Goal: Transaction & Acquisition: Purchase product/service

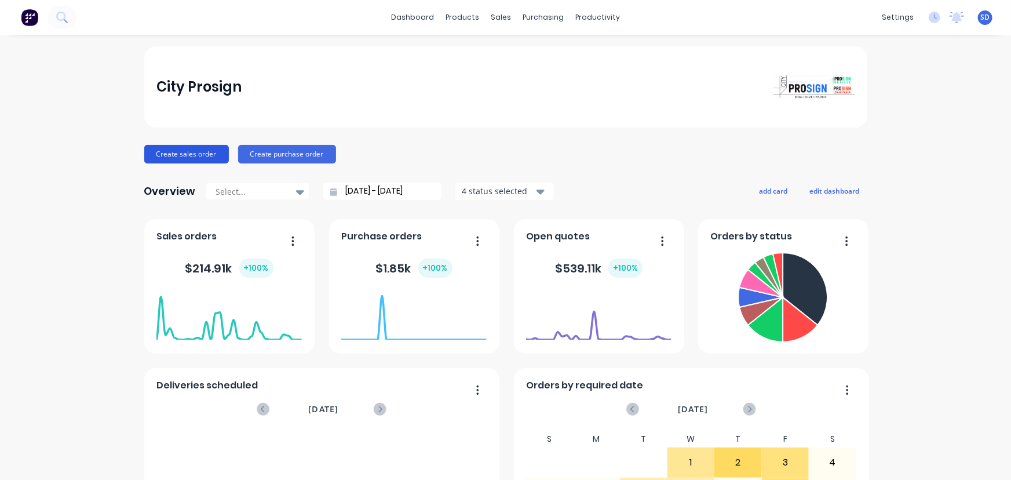
click at [191, 161] on button "Create sales order" at bounding box center [186, 154] width 85 height 19
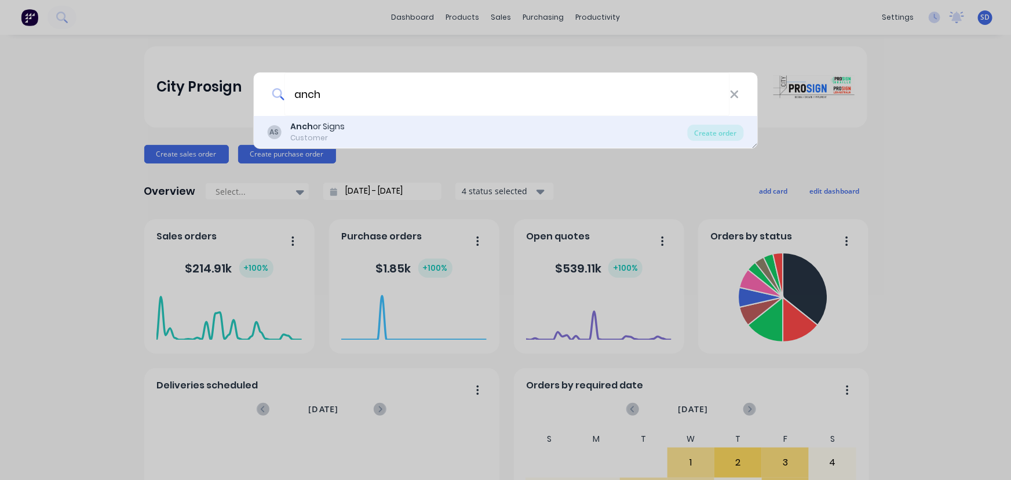
type input "anch"
click at [306, 126] on b "Anch" at bounding box center [301, 127] width 23 height 12
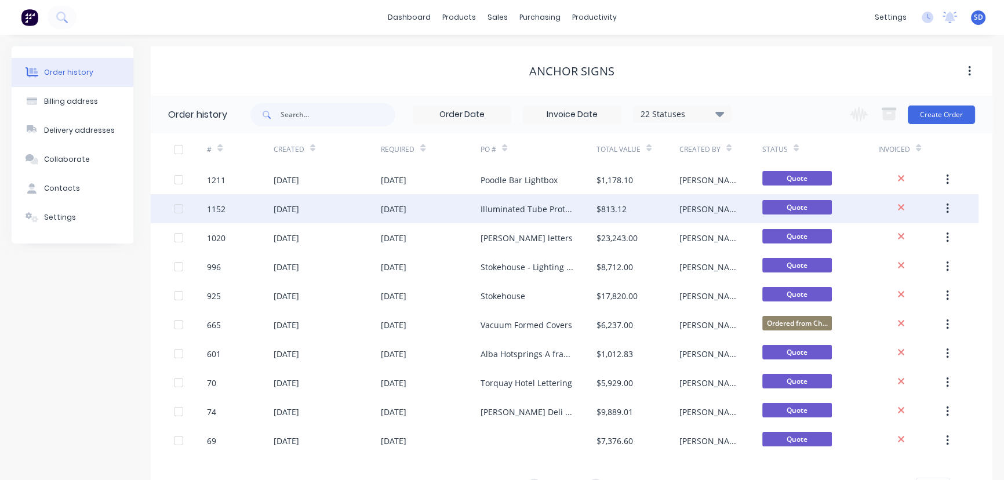
click at [526, 211] on div "Illuminated Tube Prototype" at bounding box center [526, 209] width 93 height 12
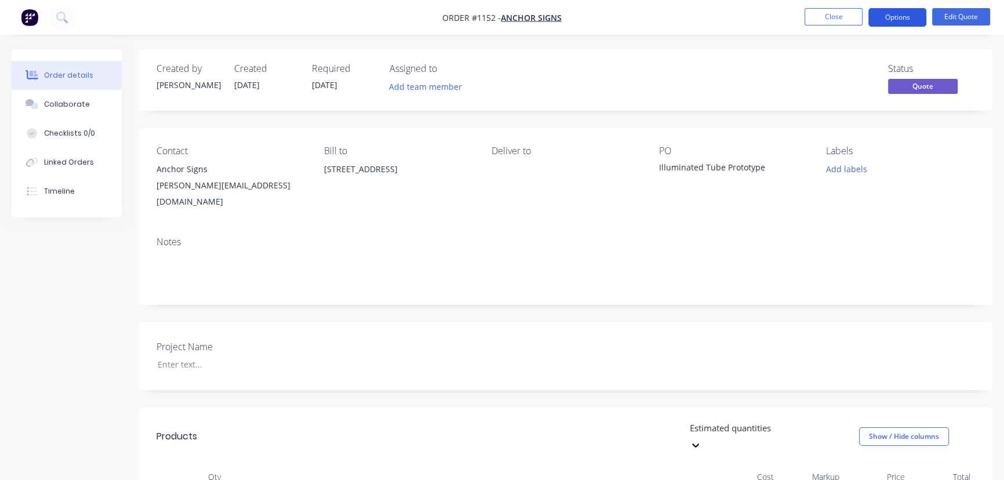
click at [909, 24] on button "Options" at bounding box center [897, 17] width 58 height 19
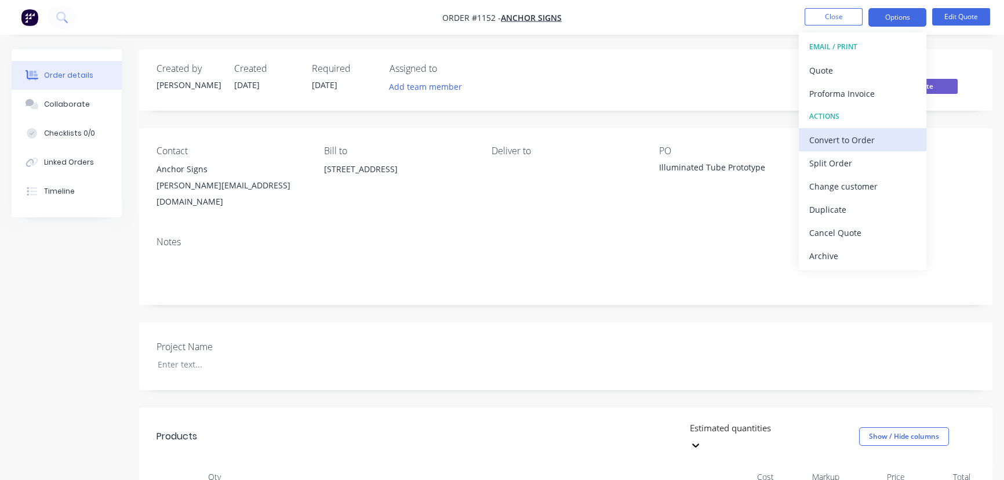
click at [845, 135] on div "Convert to Order" at bounding box center [862, 140] width 107 height 17
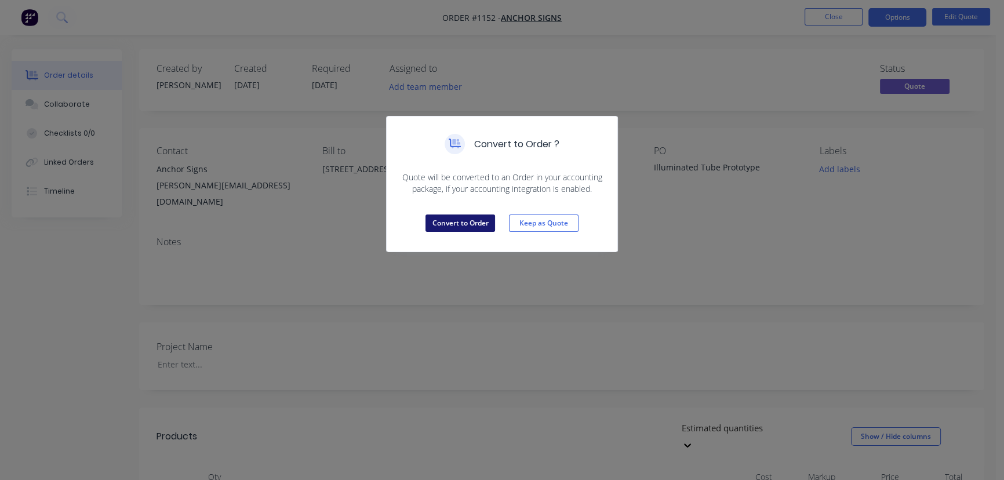
click at [475, 225] on button "Convert to Order" at bounding box center [460, 222] width 70 height 17
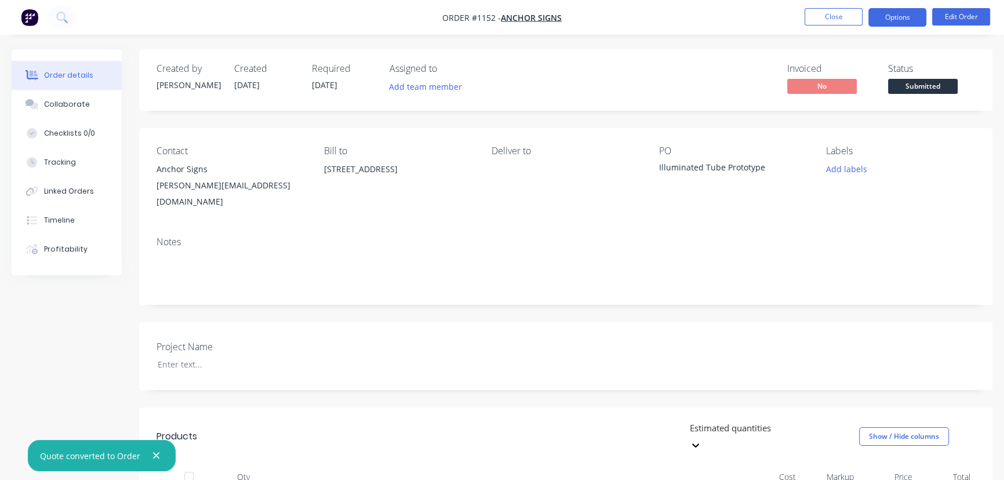
click at [905, 18] on button "Options" at bounding box center [897, 17] width 58 height 19
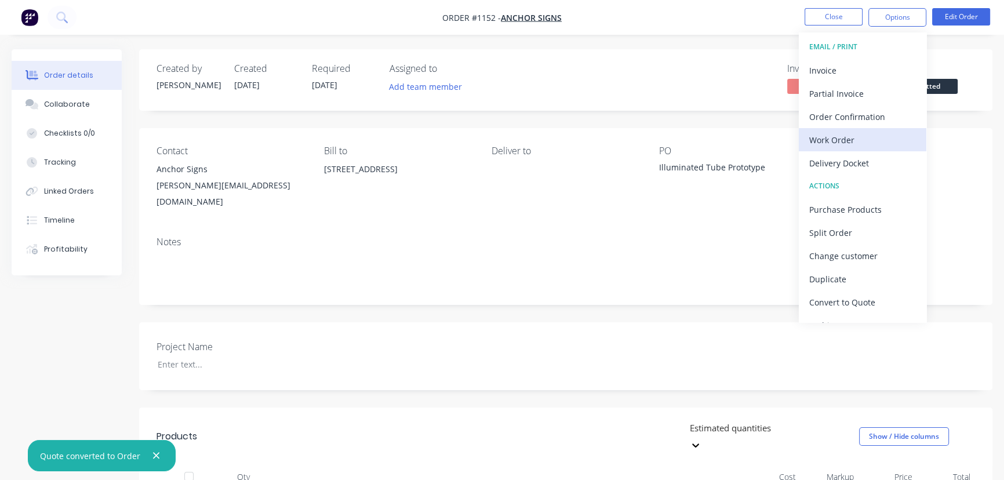
click at [836, 134] on div "Work Order" at bounding box center [862, 140] width 107 height 17
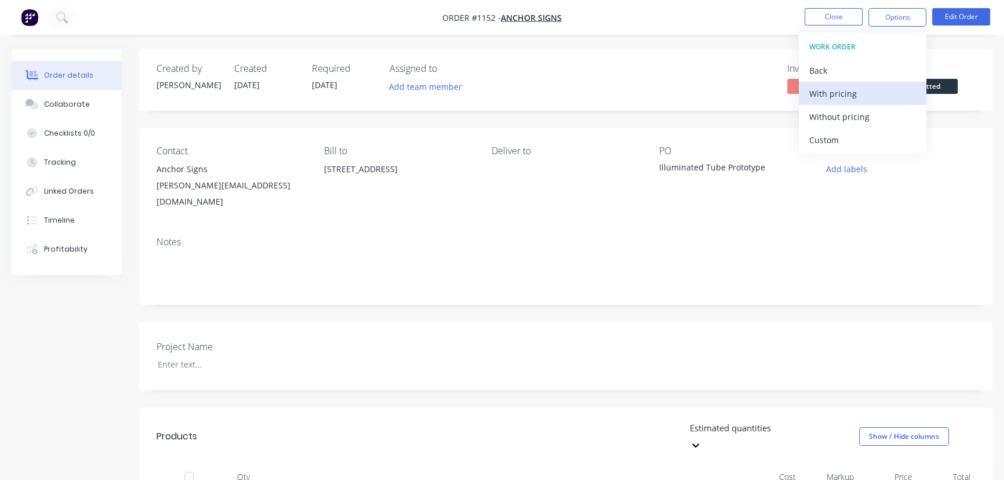
click at [833, 95] on div "With pricing" at bounding box center [862, 93] width 107 height 17
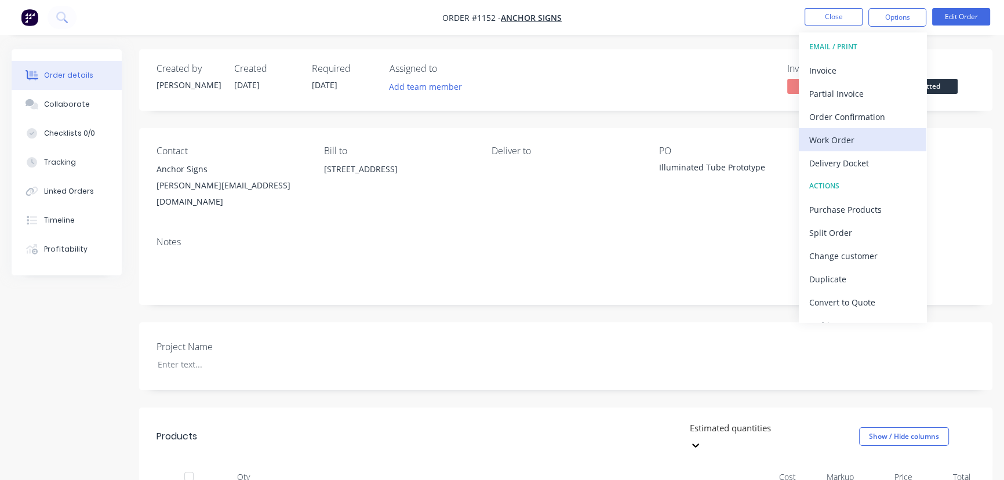
click at [829, 144] on div "Work Order" at bounding box center [862, 140] width 107 height 17
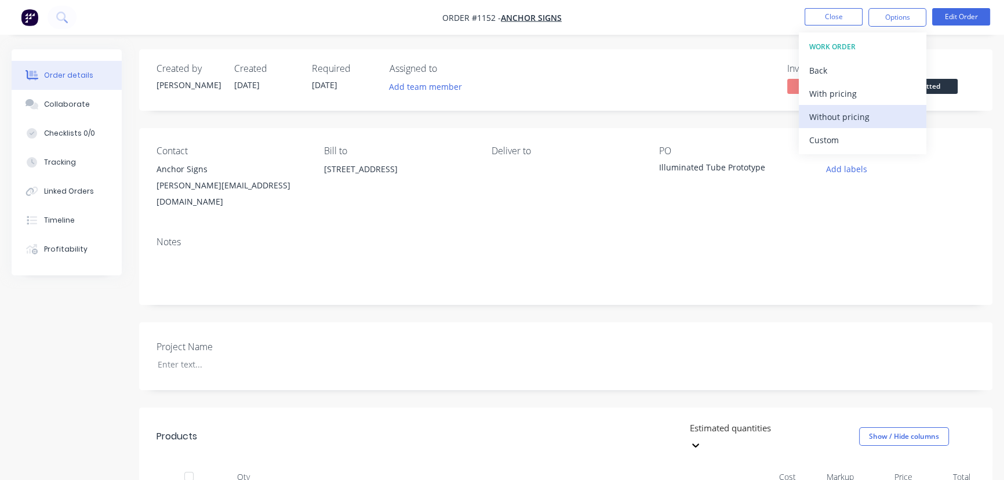
click at [832, 118] on div "Without pricing" at bounding box center [862, 116] width 107 height 17
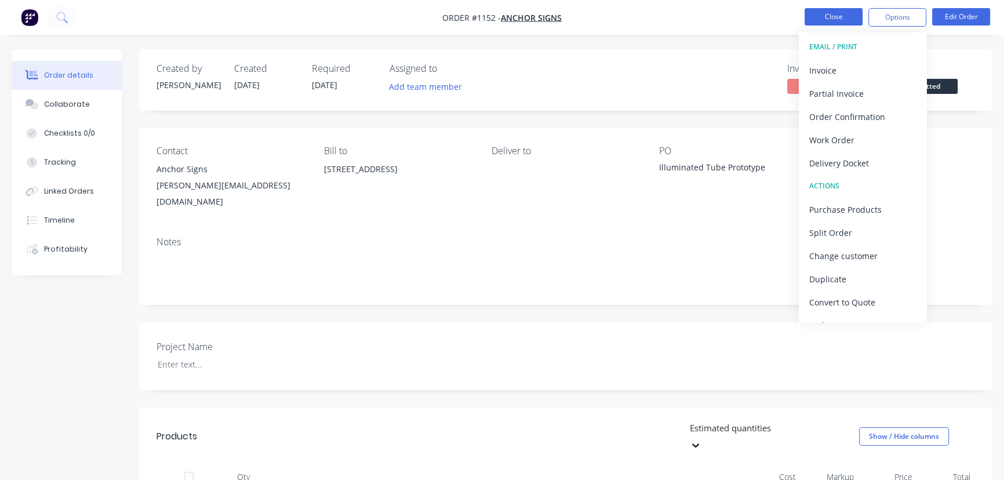
click at [828, 14] on button "Close" at bounding box center [833, 16] width 58 height 17
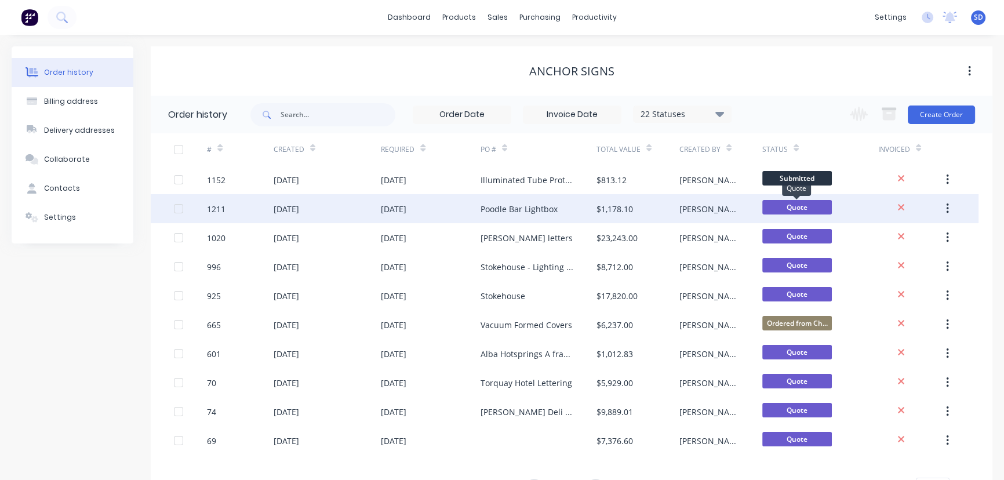
click at [815, 206] on span "Quote" at bounding box center [797, 207] width 70 height 14
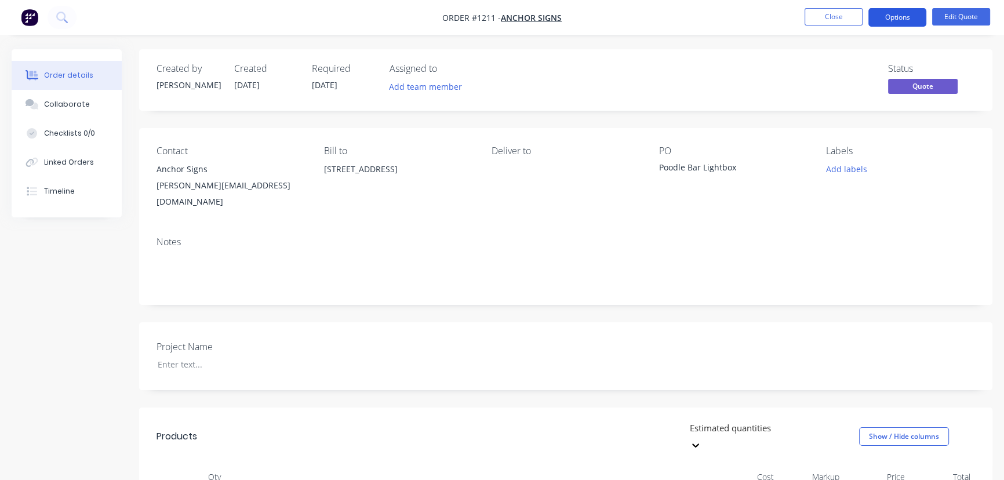
click at [911, 17] on button "Options" at bounding box center [897, 17] width 58 height 19
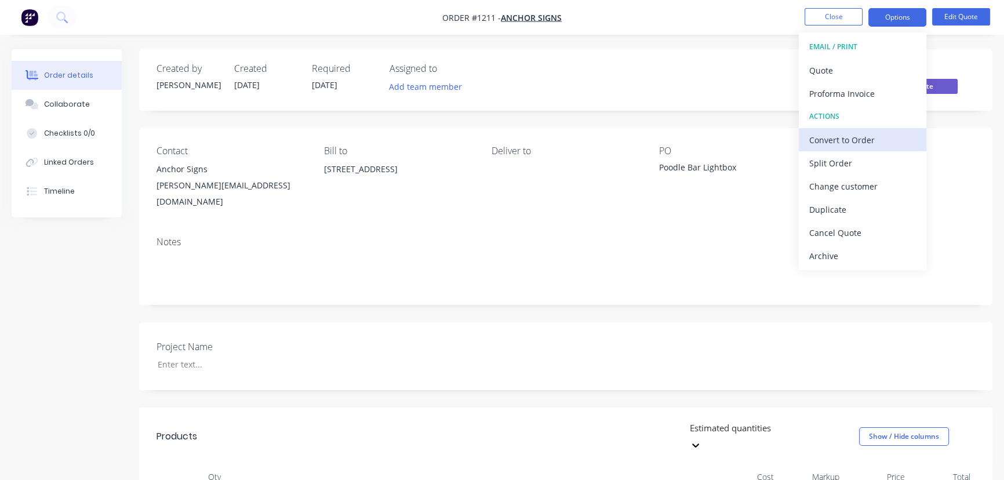
click at [849, 143] on div "Convert to Order" at bounding box center [862, 140] width 107 height 17
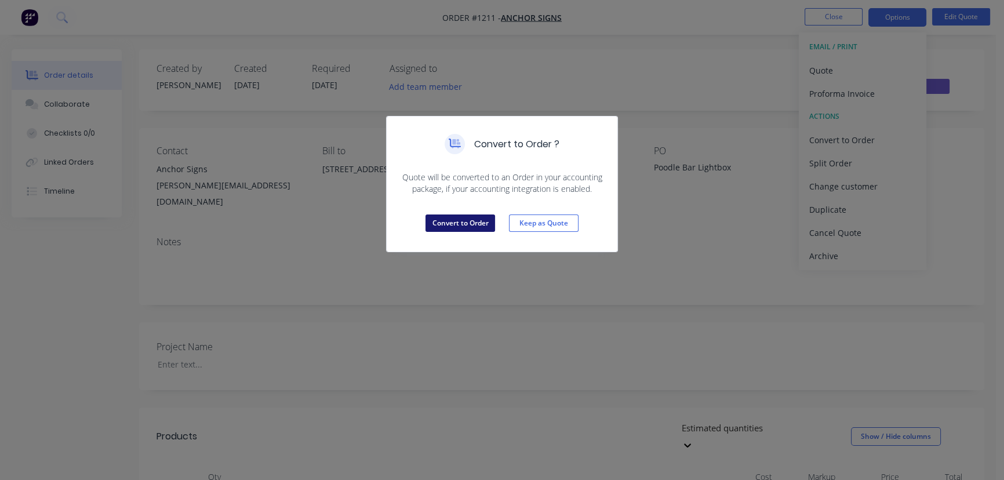
click at [468, 220] on button "Convert to Order" at bounding box center [460, 222] width 70 height 17
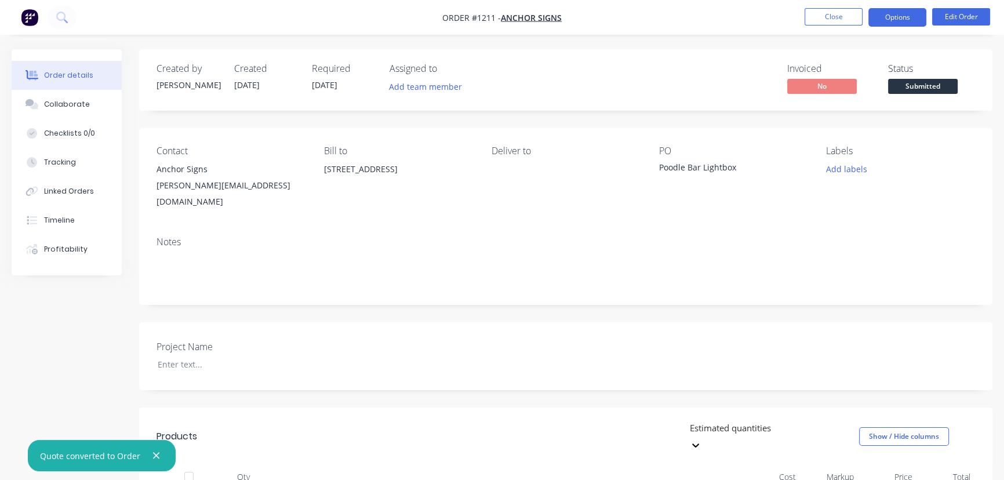
click at [905, 20] on button "Options" at bounding box center [897, 17] width 58 height 19
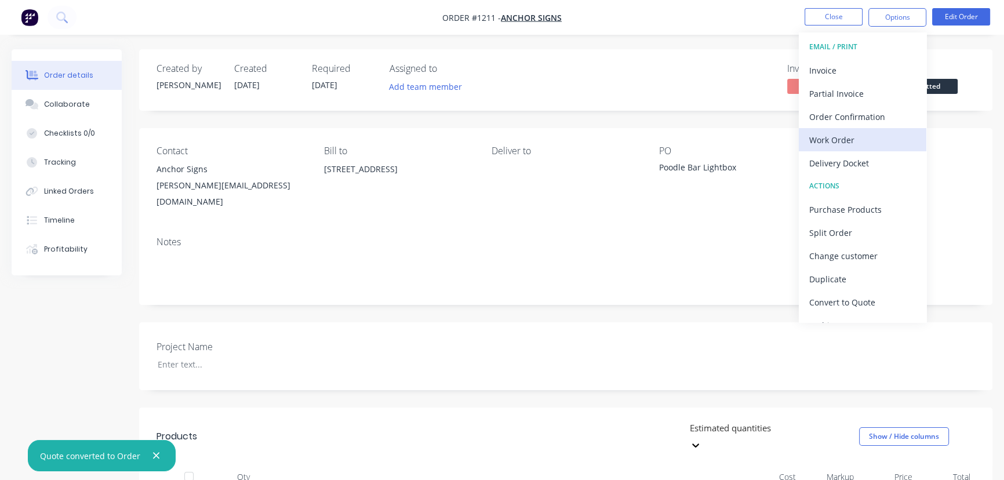
click at [840, 137] on div "Work Order" at bounding box center [862, 140] width 107 height 17
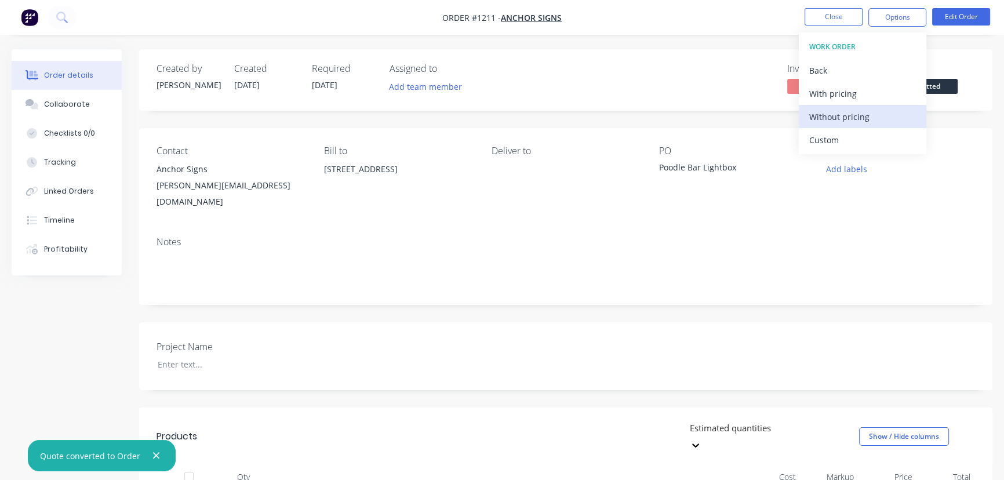
click at [832, 116] on div "Without pricing" at bounding box center [862, 116] width 107 height 17
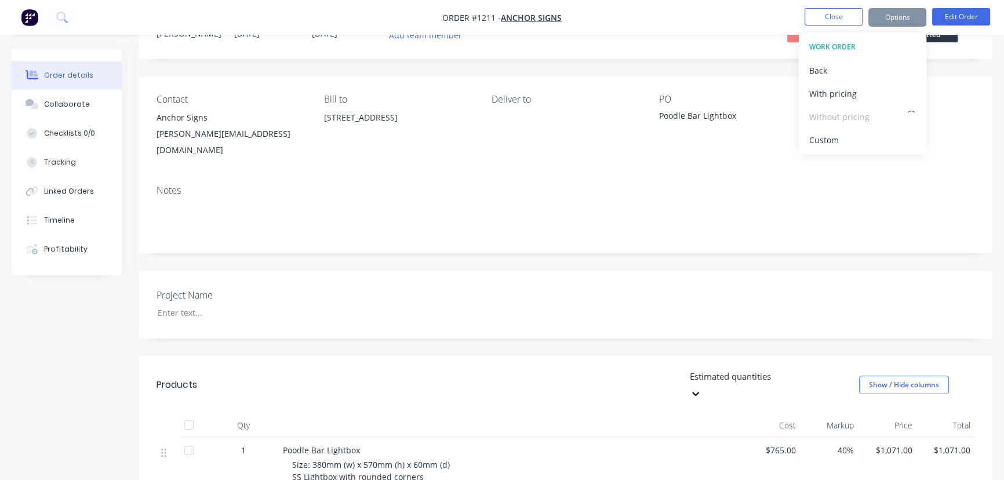
scroll to position [263, 0]
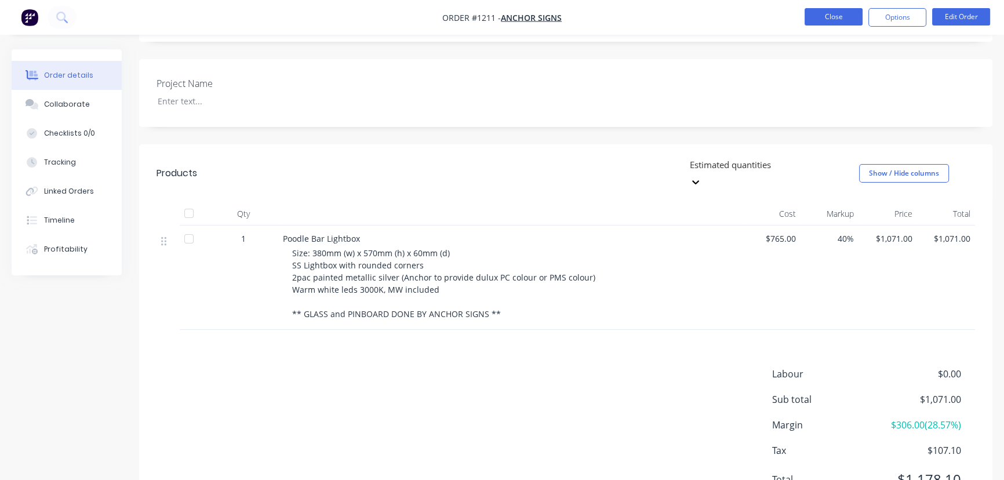
click at [833, 17] on button "Close" at bounding box center [833, 16] width 58 height 17
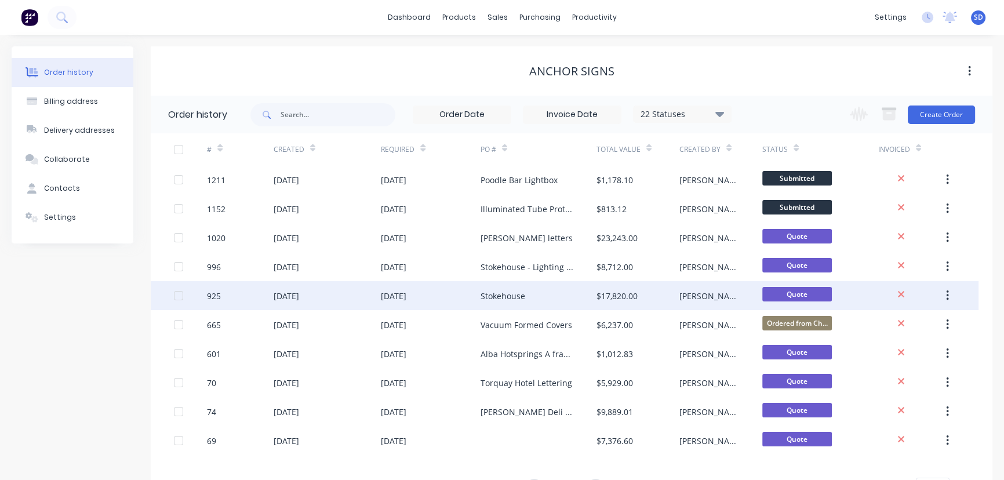
click at [500, 295] on div "Stokehouse" at bounding box center [502, 296] width 45 height 12
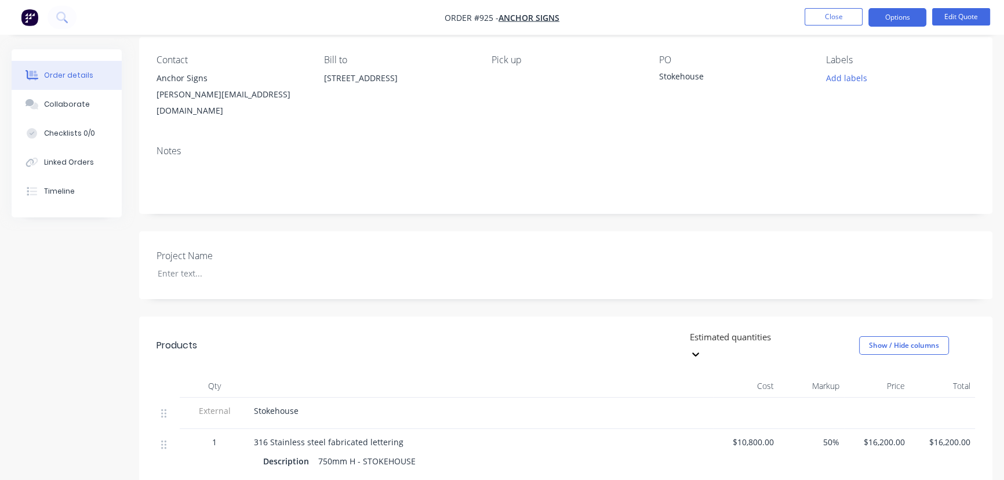
scroll to position [316, 0]
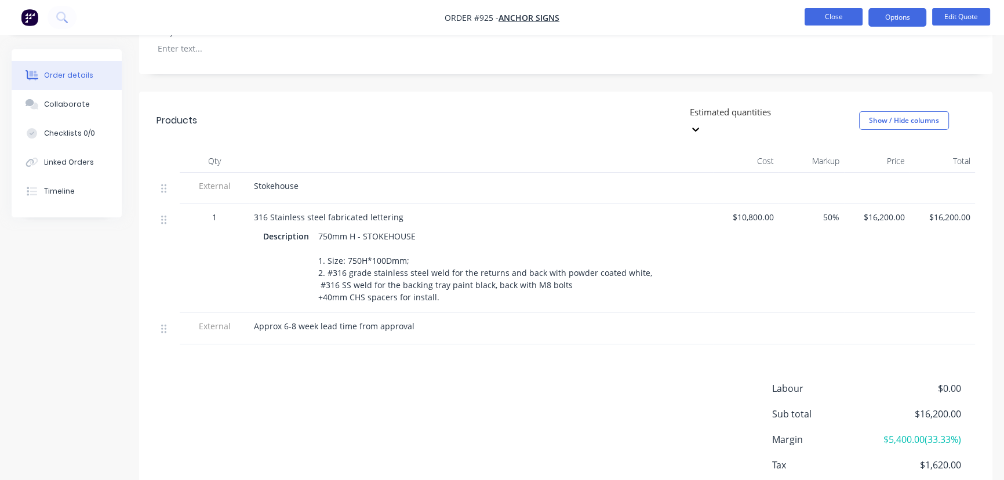
click at [808, 20] on button "Close" at bounding box center [833, 16] width 58 height 17
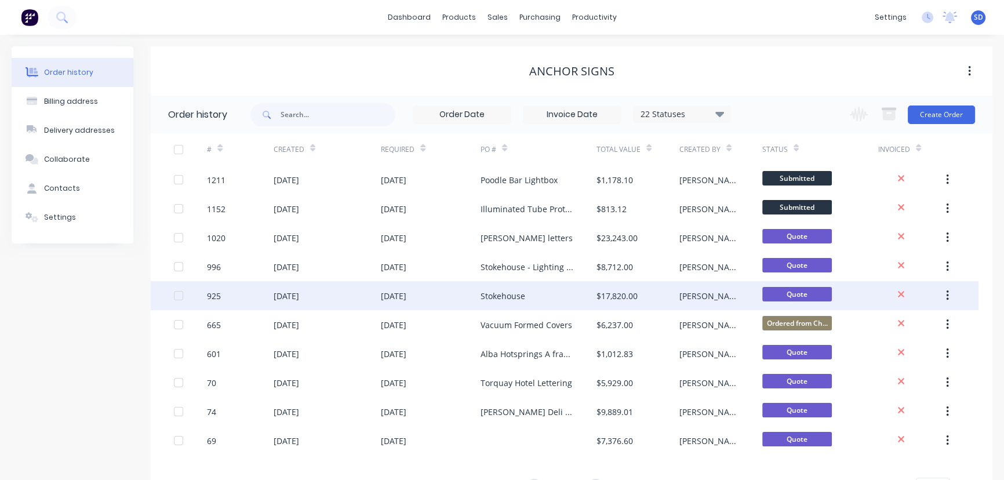
click at [608, 296] on div "$17,820.00" at bounding box center [616, 296] width 41 height 12
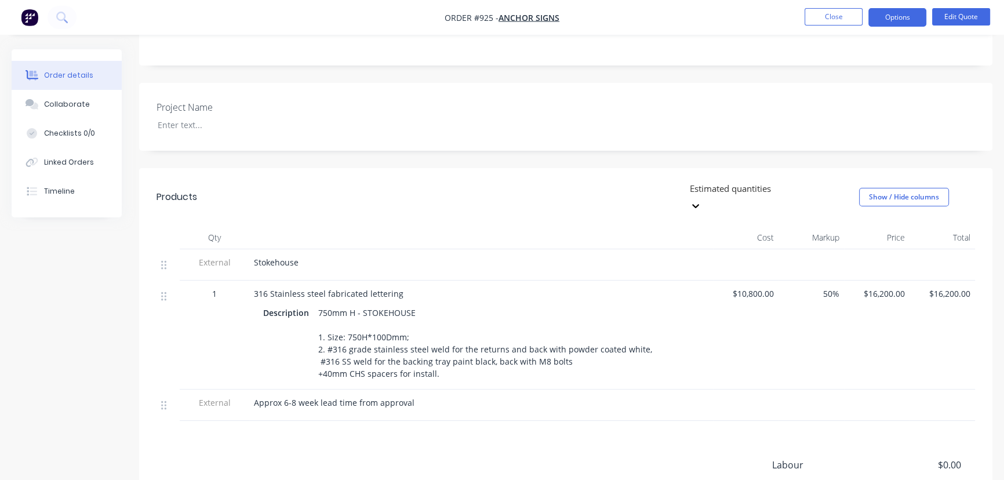
scroll to position [263, 0]
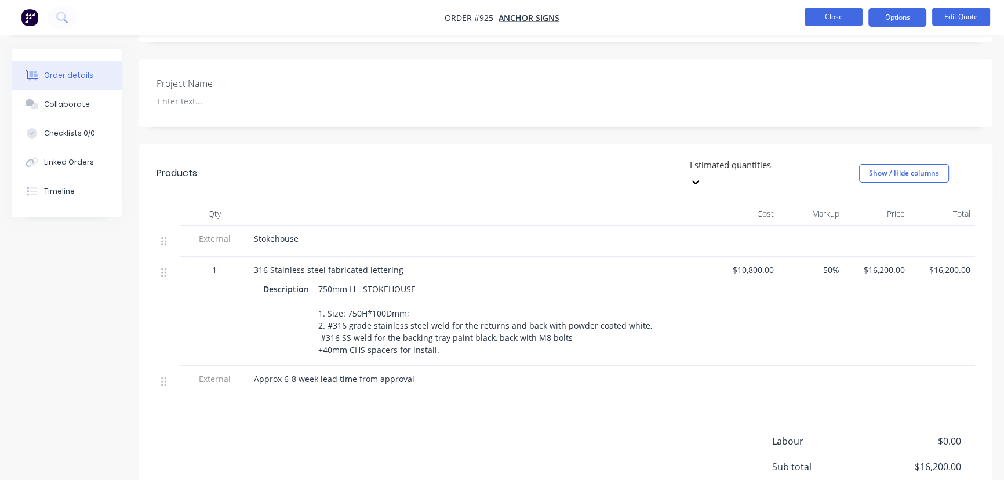
click at [830, 24] on button "Close" at bounding box center [833, 16] width 58 height 17
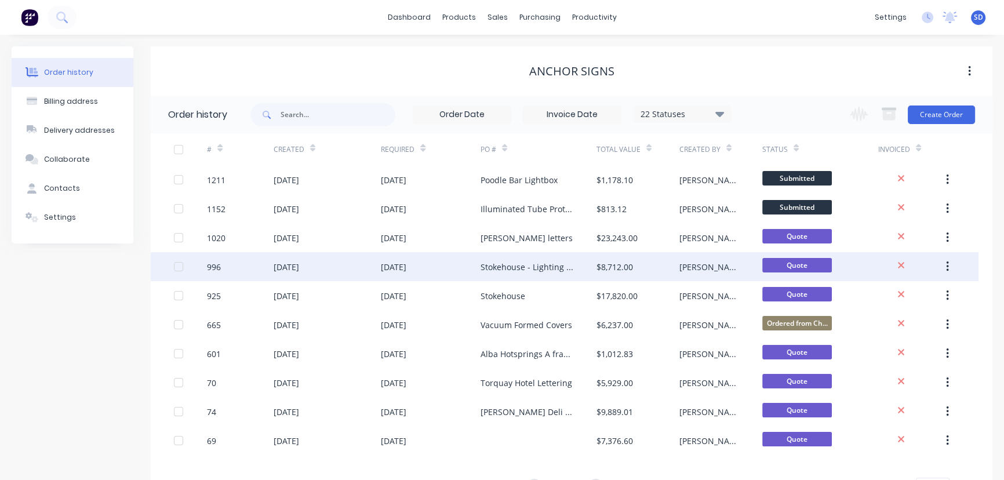
click at [504, 272] on div "Stokehouse - Lighting trays" at bounding box center [526, 267] width 93 height 12
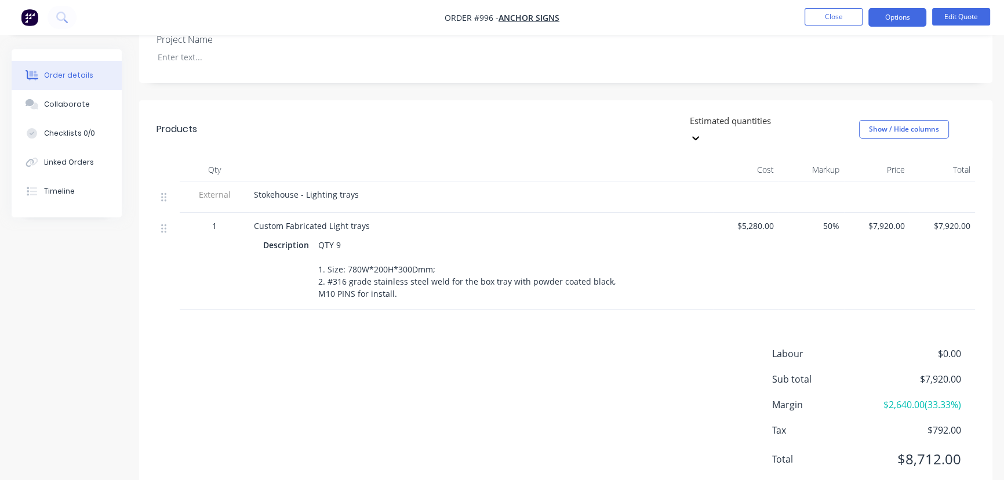
scroll to position [315, 0]
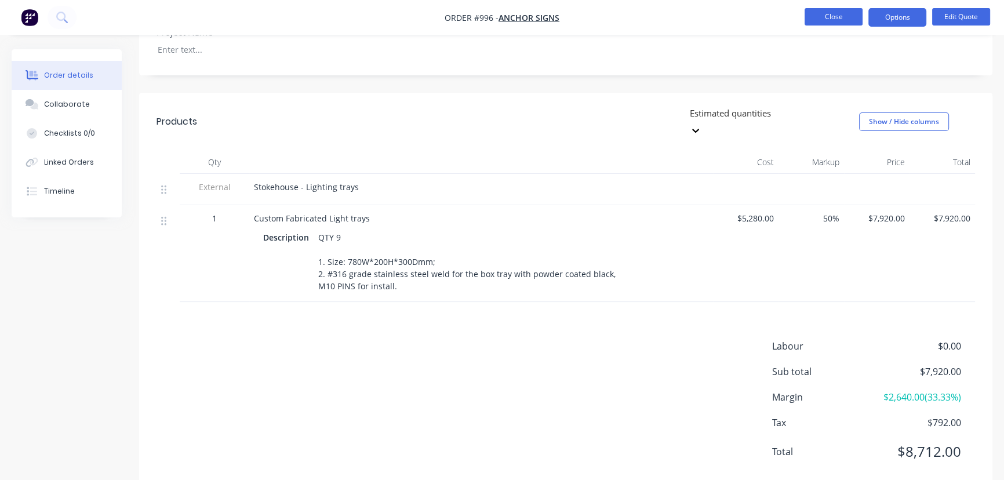
click at [836, 14] on button "Close" at bounding box center [833, 16] width 58 height 17
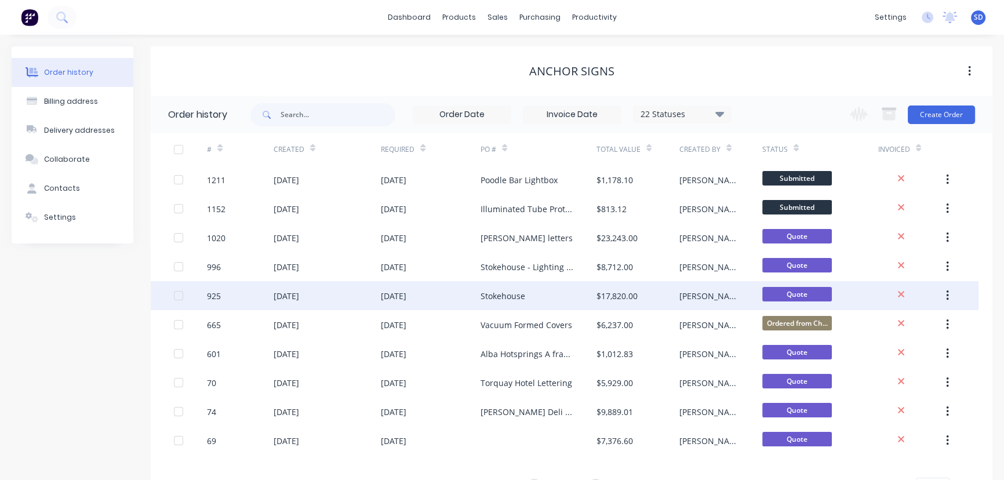
click at [521, 296] on div "Stokehouse" at bounding box center [502, 296] width 45 height 12
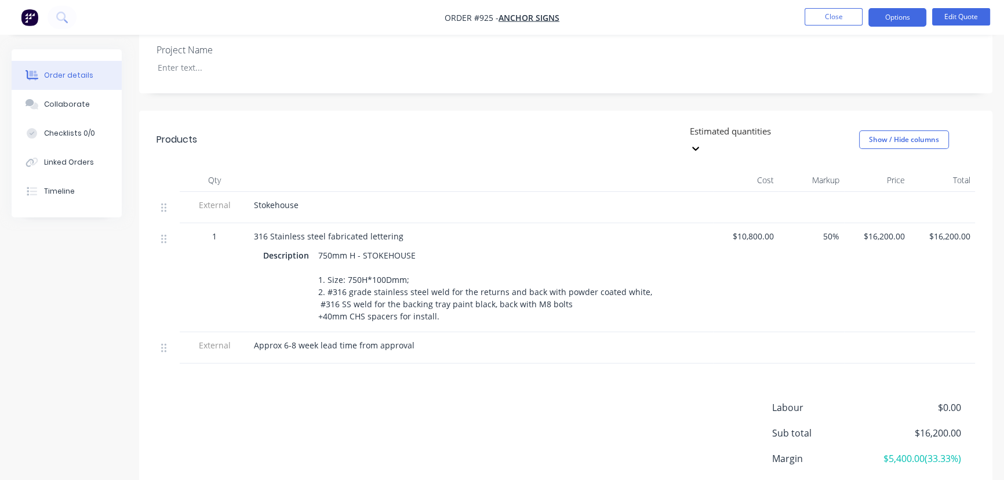
scroll to position [316, 0]
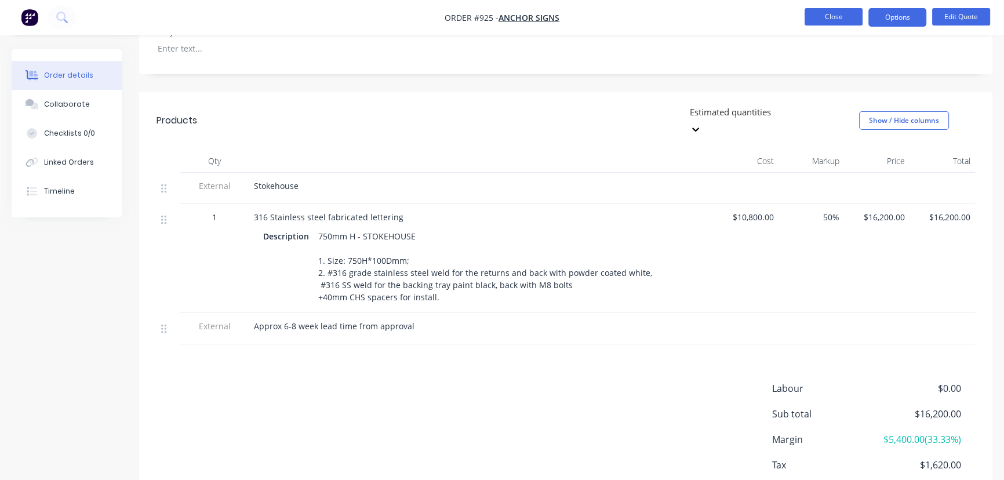
click at [828, 21] on button "Close" at bounding box center [833, 16] width 58 height 17
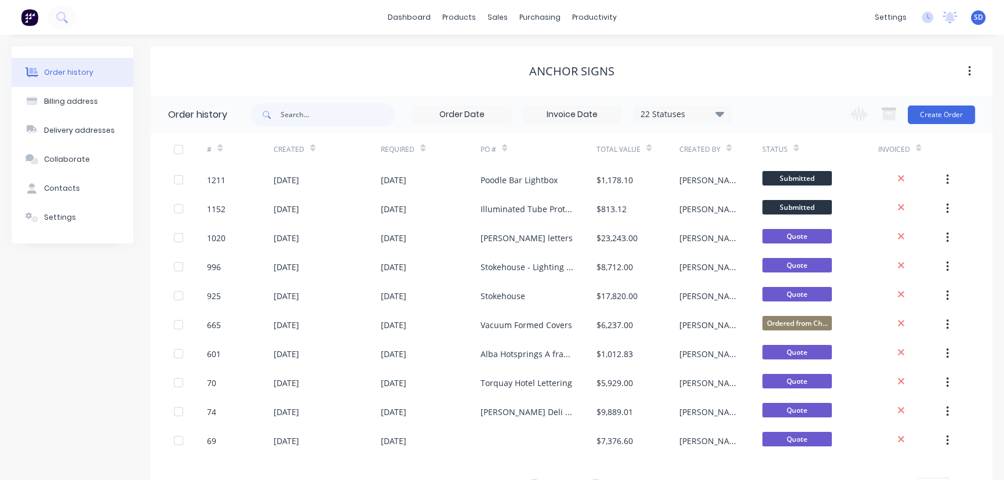
scroll to position [52, 0]
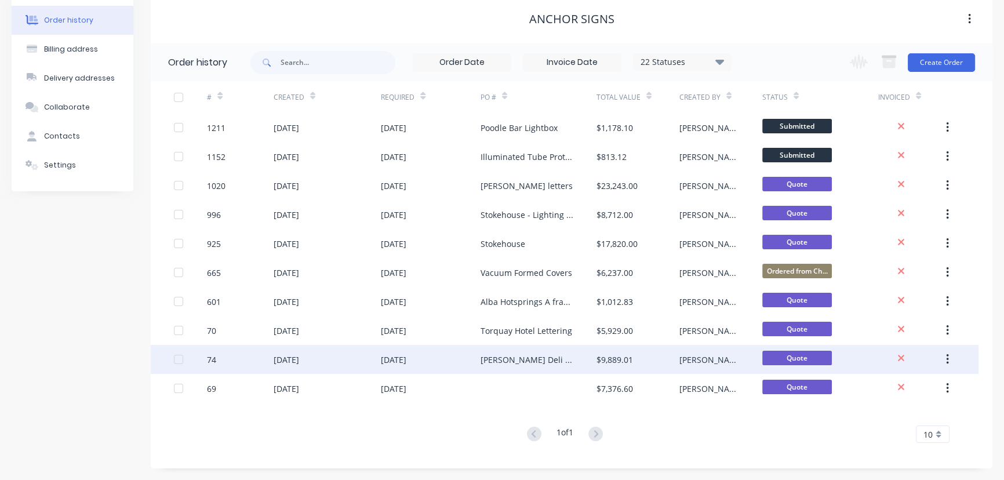
click at [545, 362] on div "[PERSON_NAME] Deli Clock" at bounding box center [526, 359] width 93 height 12
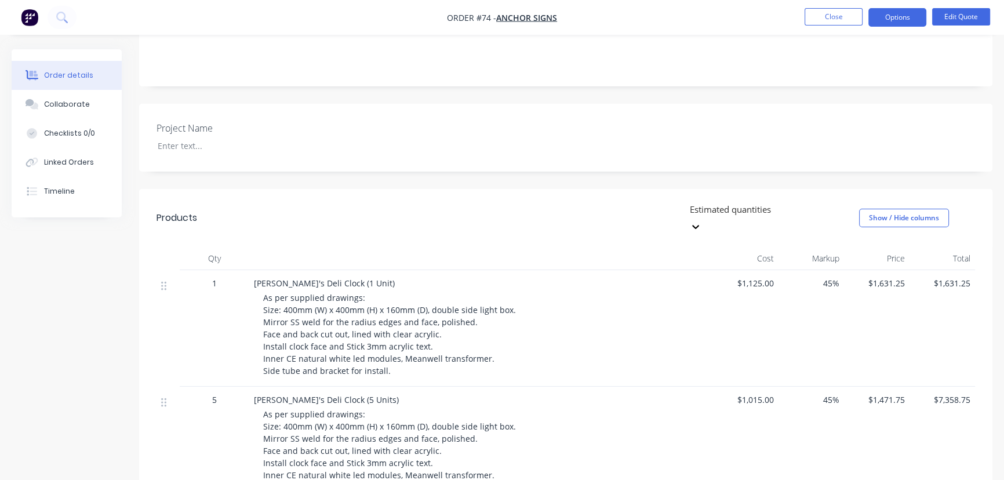
scroll to position [369, 0]
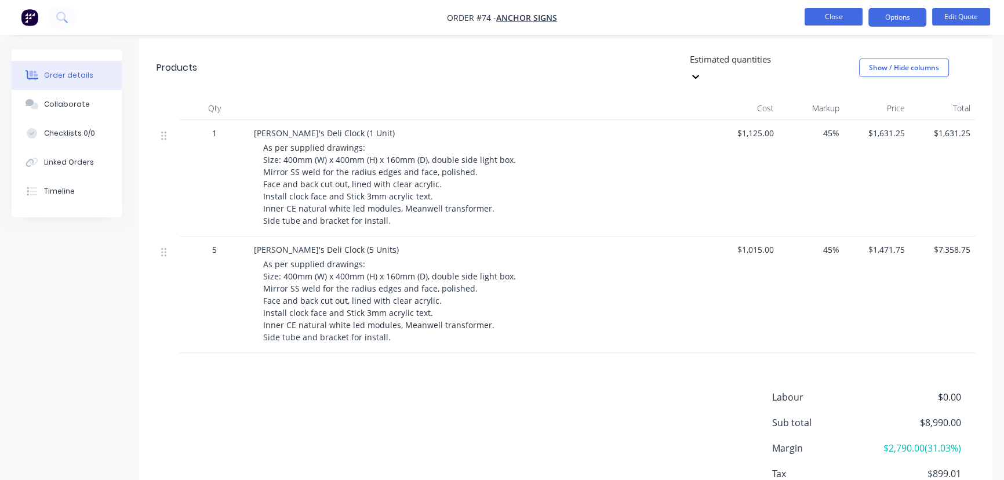
click at [823, 18] on button "Close" at bounding box center [833, 16] width 58 height 17
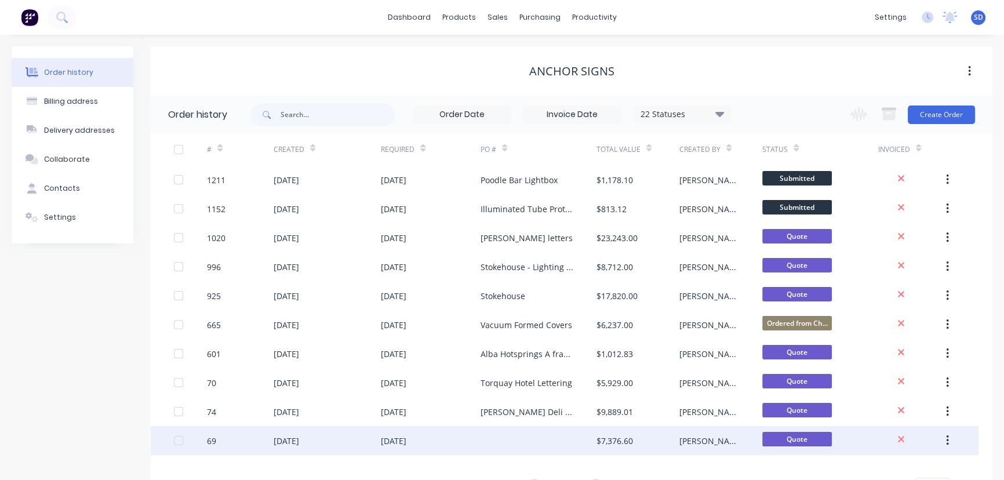
click at [606, 437] on div "$7,376.60" at bounding box center [614, 441] width 37 height 12
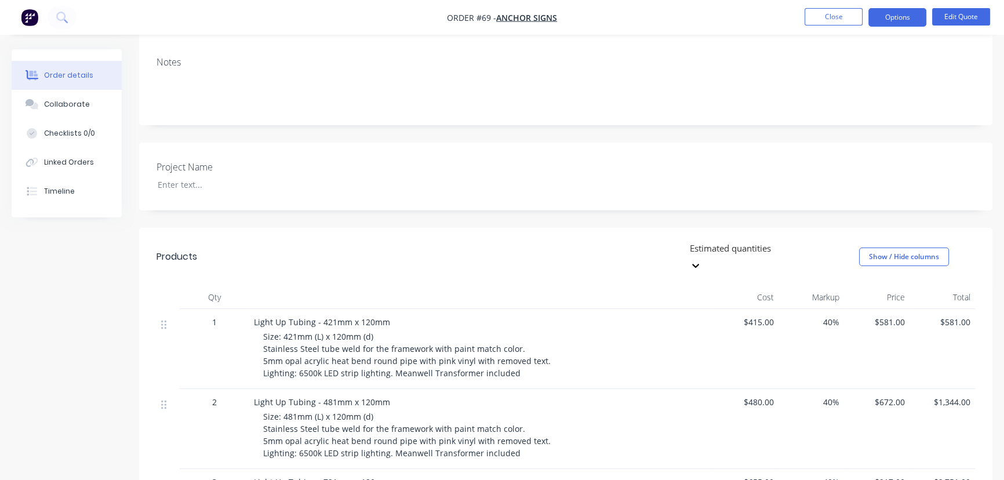
scroll to position [158, 0]
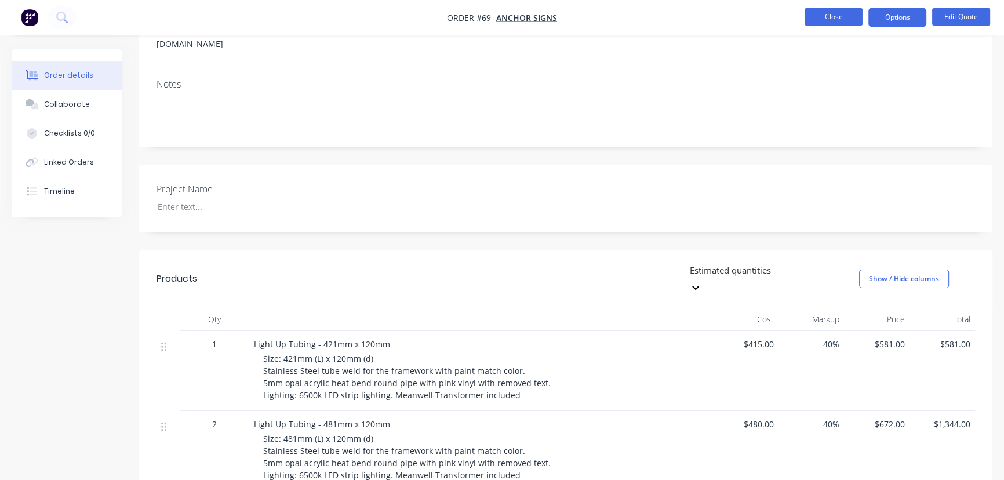
click at [823, 20] on button "Close" at bounding box center [833, 16] width 58 height 17
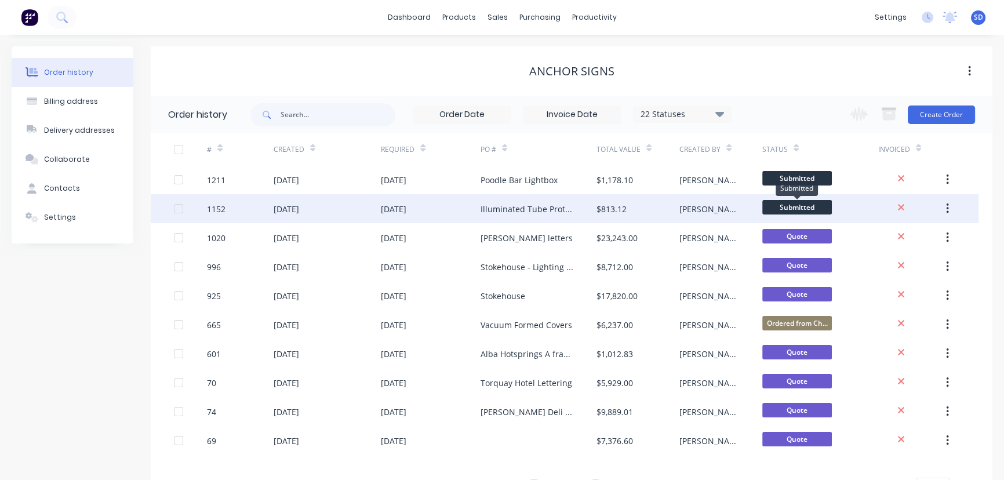
click at [772, 203] on span "Submitted" at bounding box center [797, 207] width 70 height 14
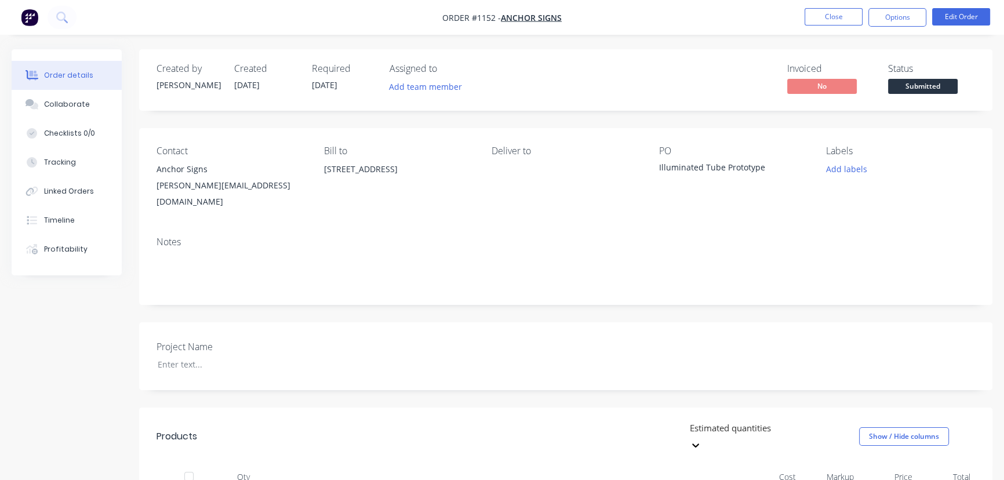
click at [928, 89] on span "Submitted" at bounding box center [923, 86] width 70 height 14
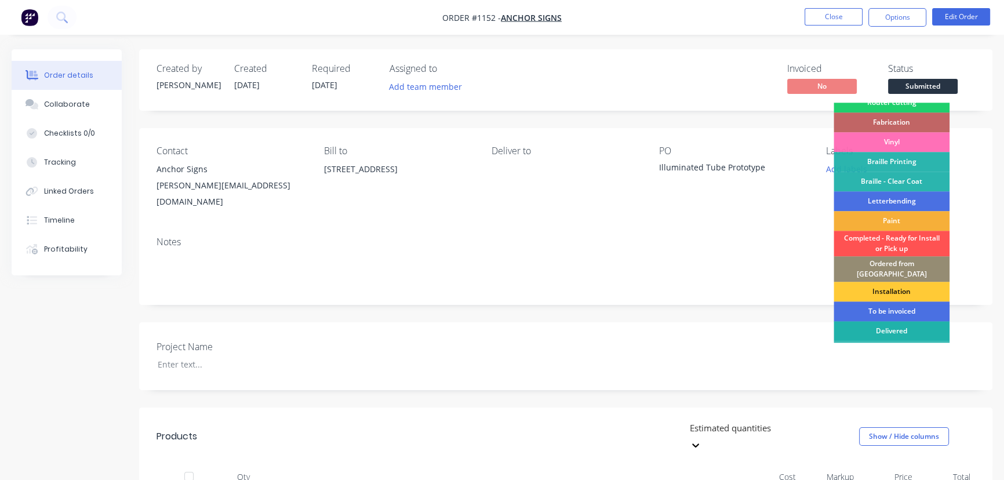
scroll to position [81, 0]
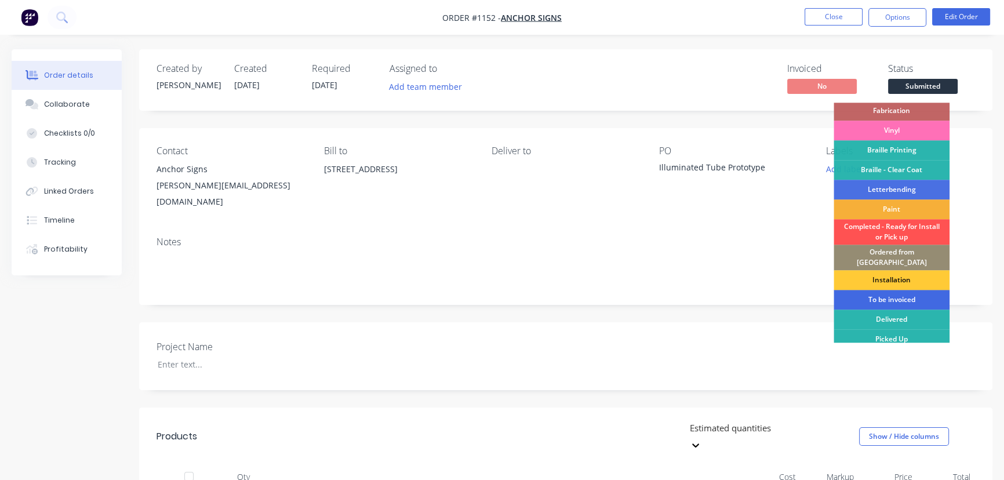
click at [887, 296] on div "To be invoiced" at bounding box center [891, 300] width 116 height 20
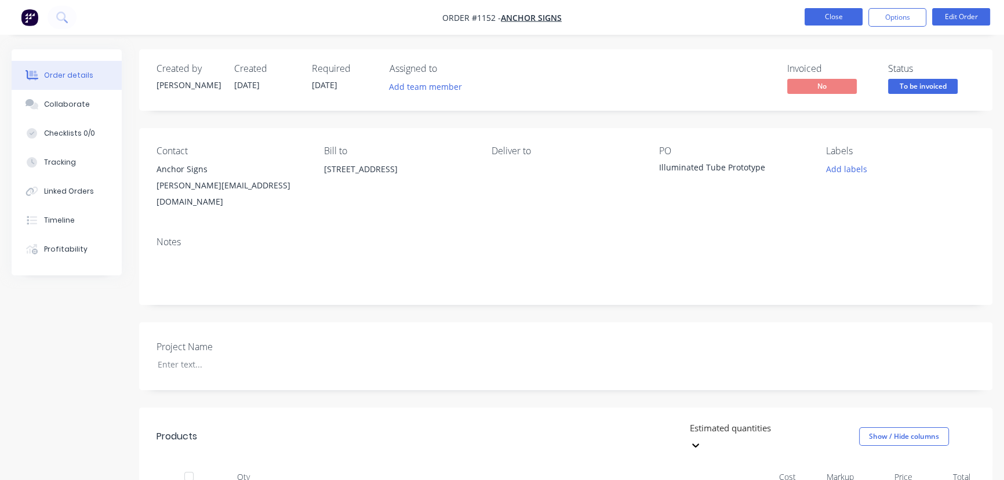
click at [840, 19] on button "Close" at bounding box center [833, 16] width 58 height 17
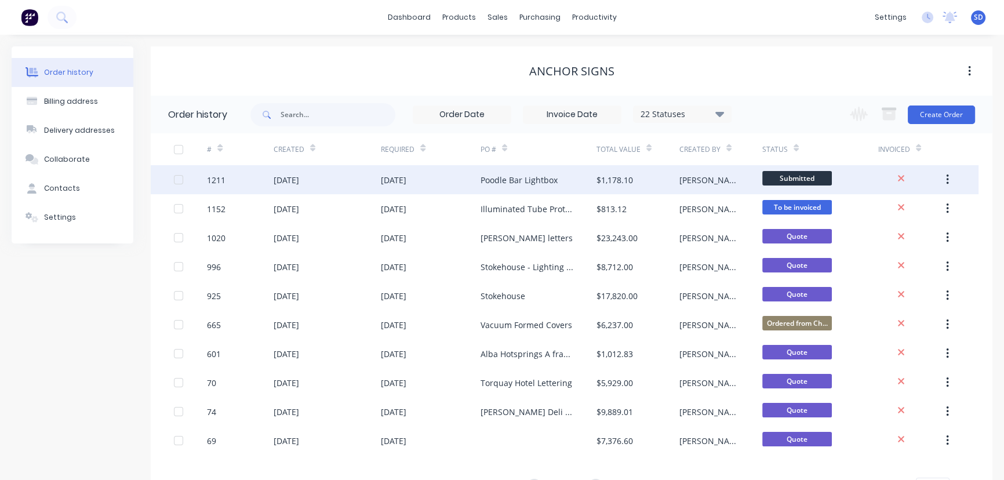
click at [778, 176] on span "Submitted" at bounding box center [797, 178] width 70 height 14
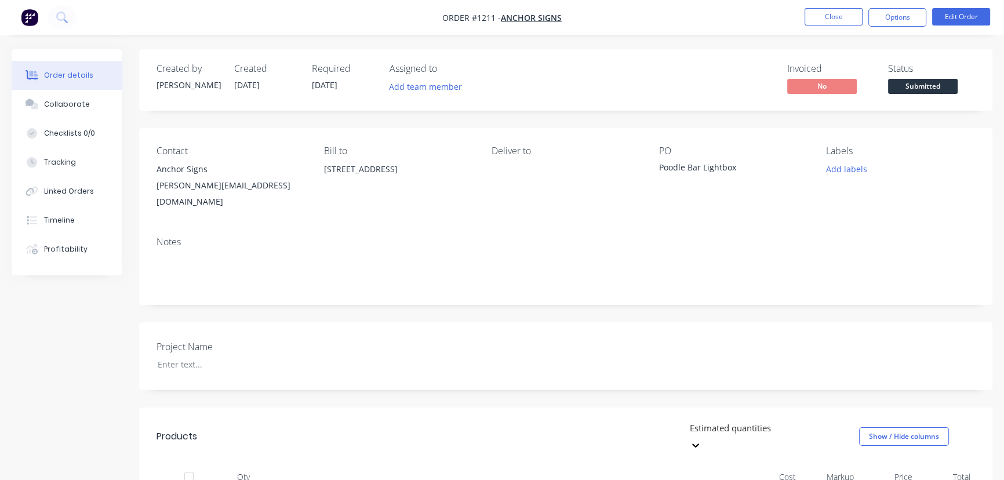
click at [920, 87] on span "Submitted" at bounding box center [923, 86] width 70 height 14
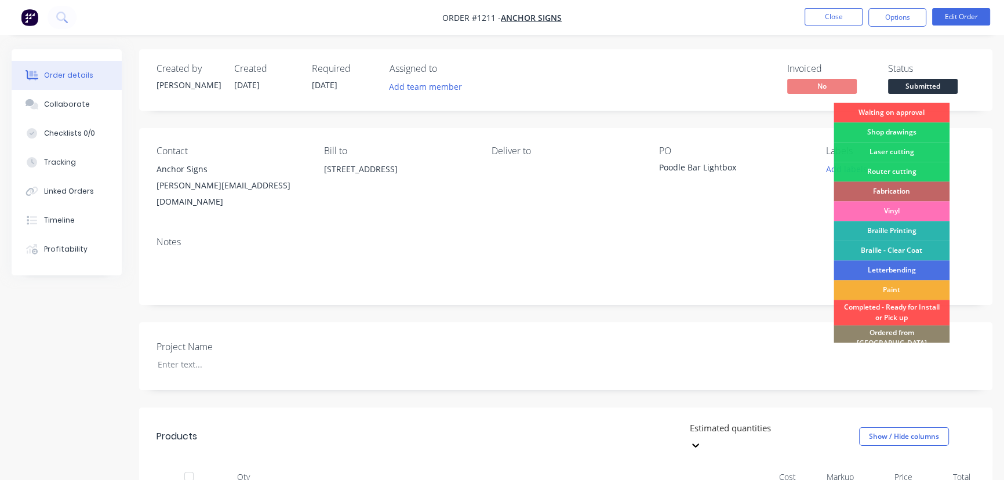
click at [900, 333] on div "Ordered from [GEOGRAPHIC_DATA]" at bounding box center [891, 337] width 116 height 25
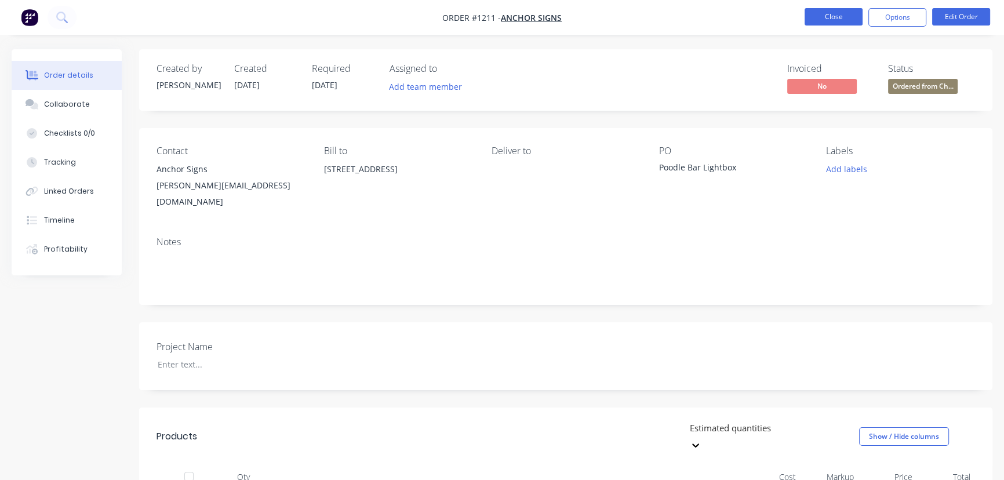
click at [846, 18] on button "Close" at bounding box center [833, 16] width 58 height 17
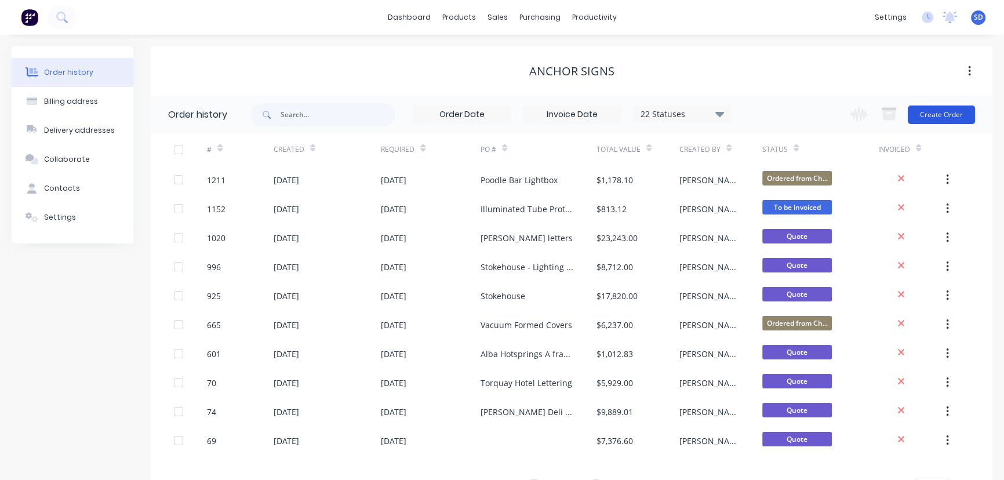
click at [927, 117] on button "Create Order" at bounding box center [940, 114] width 67 height 19
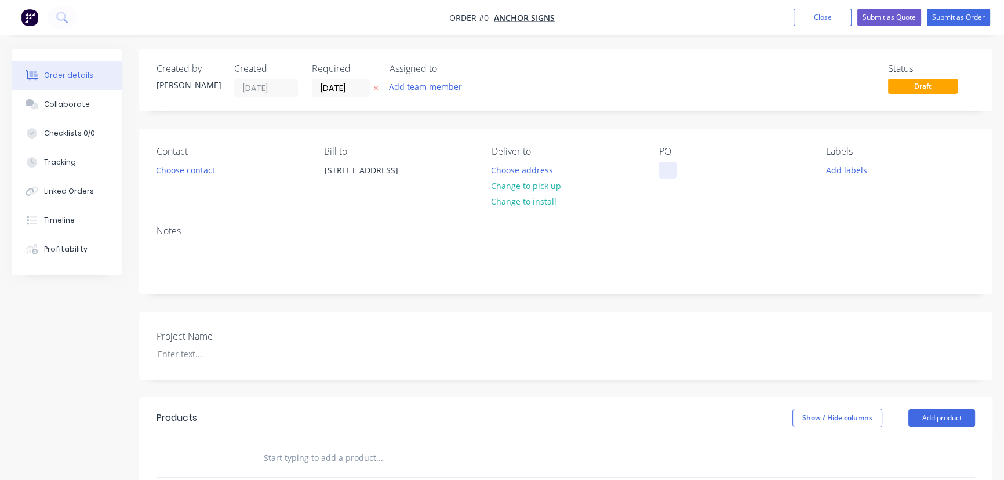
click at [662, 173] on div at bounding box center [667, 170] width 19 height 17
paste div
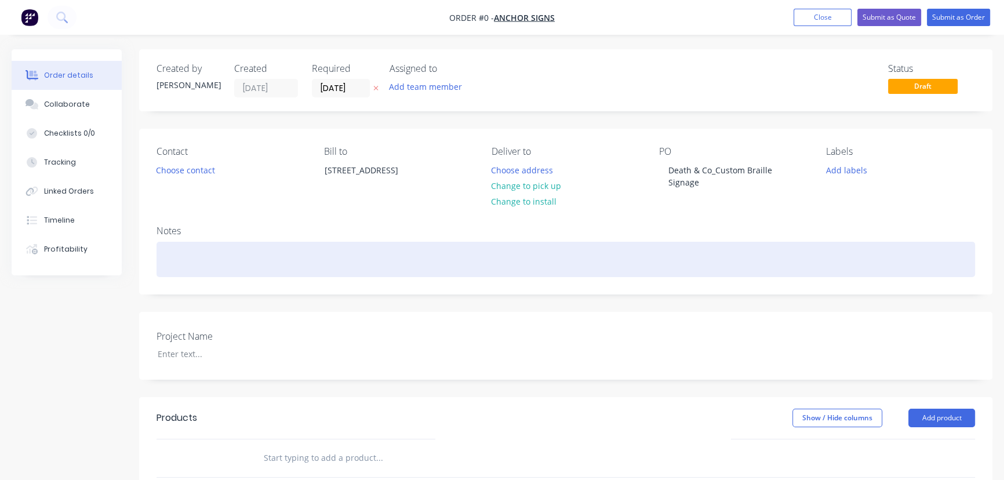
click at [536, 257] on div "Order details Collaborate Checklists 0/0 Tracking Linked Orders Timeline Profit…" at bounding box center [502, 411] width 1004 height 724
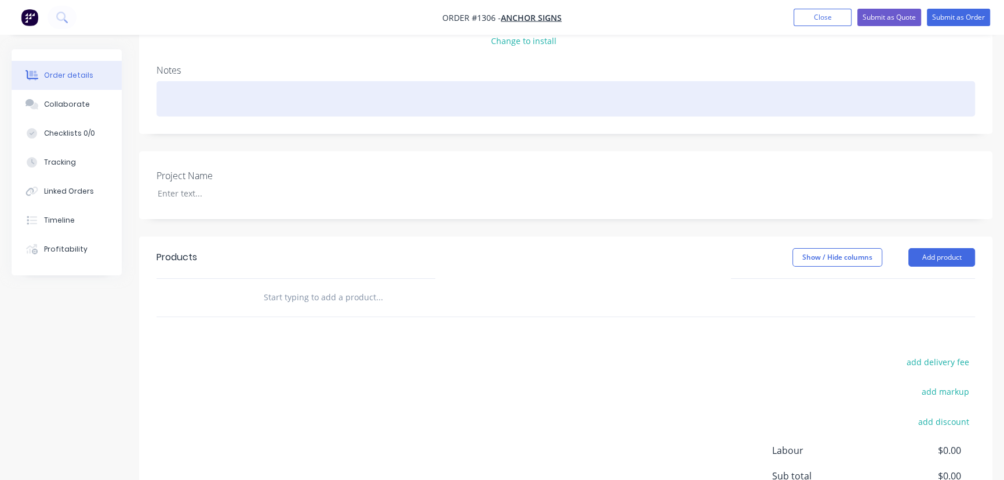
scroll to position [210, 0]
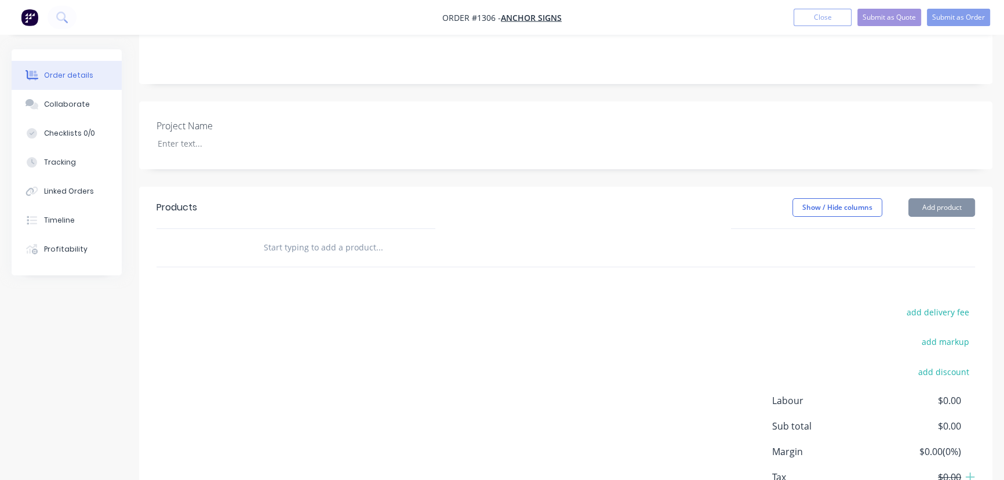
drag, startPoint x: 296, startPoint y: 243, endPoint x: 304, endPoint y: 243, distance: 8.1
click at [296, 243] on input "text" at bounding box center [379, 247] width 232 height 23
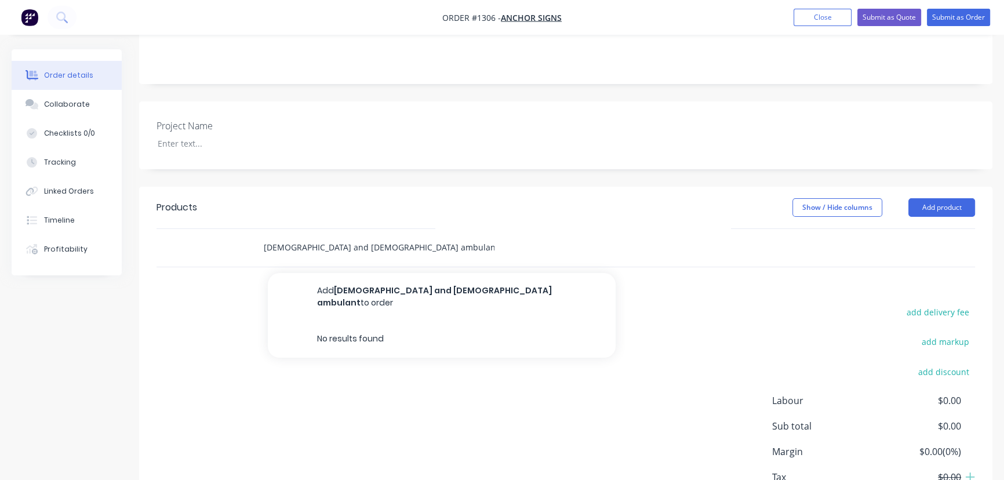
drag, startPoint x: 386, startPoint y: 247, endPoint x: 236, endPoint y: 247, distance: 149.5
click at [236, 247] on div "[DEMOGRAPHIC_DATA] and [DEMOGRAPHIC_DATA] ambulant Add [DEMOGRAPHIC_DATA] and […" at bounding box center [565, 248] width 818 height 38
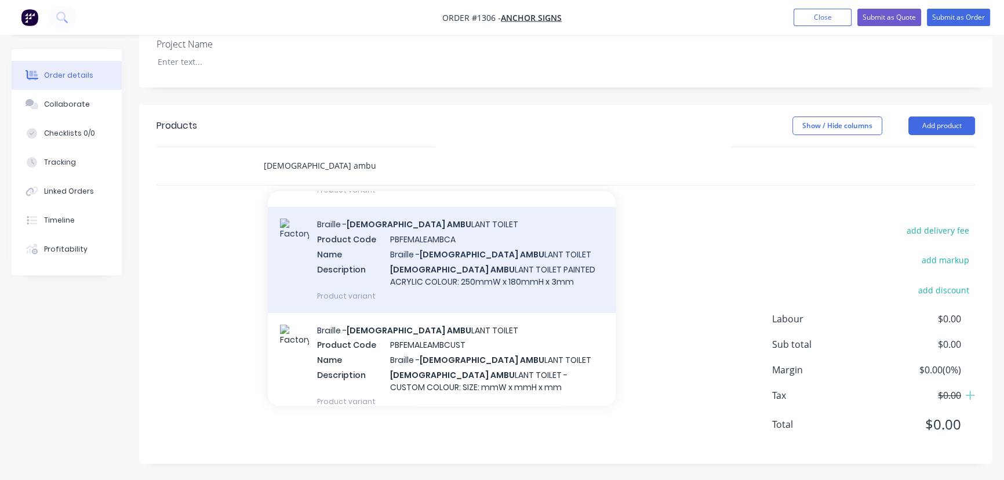
scroll to position [508, 0]
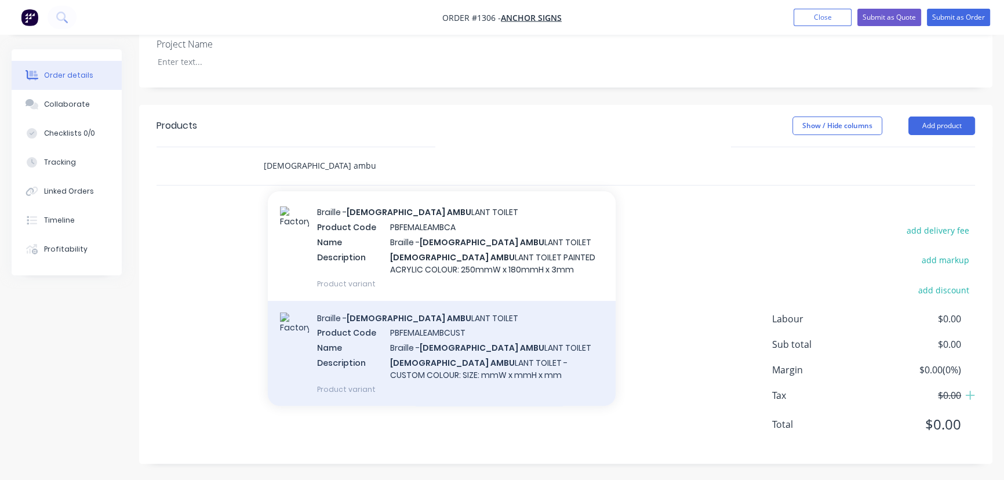
type input "[DEMOGRAPHIC_DATA] ambu"
click at [495, 362] on div "Braille - [DEMOGRAPHIC_DATA] AMBU LANT TOILET Product Code PBFEMALEAMBCUST Name…" at bounding box center [442, 353] width 348 height 105
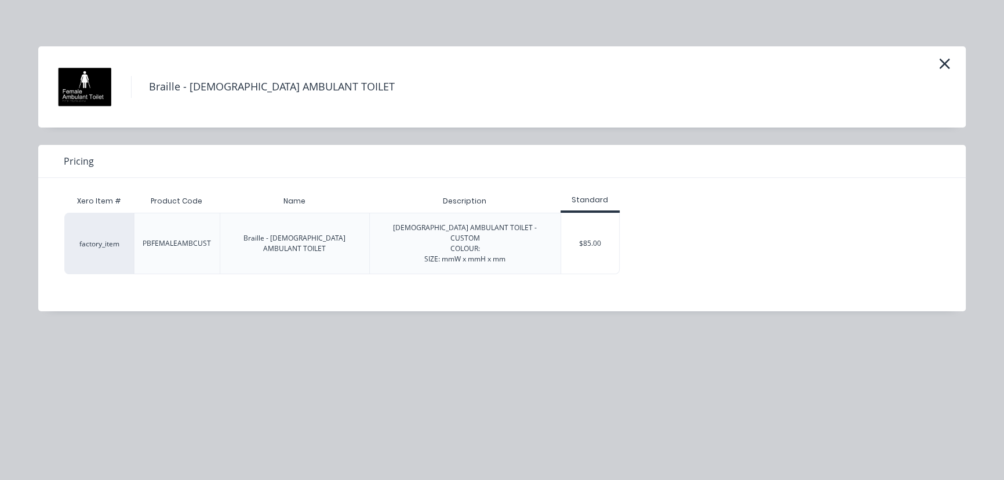
click at [672, 247] on div "factory_item PBFEMALEAMBCUST Braille - [DEMOGRAPHIC_DATA] AMBULANT TOILET [DEMO…" at bounding box center [493, 243] width 858 height 61
click at [946, 65] on icon "button" at bounding box center [944, 64] width 10 height 10
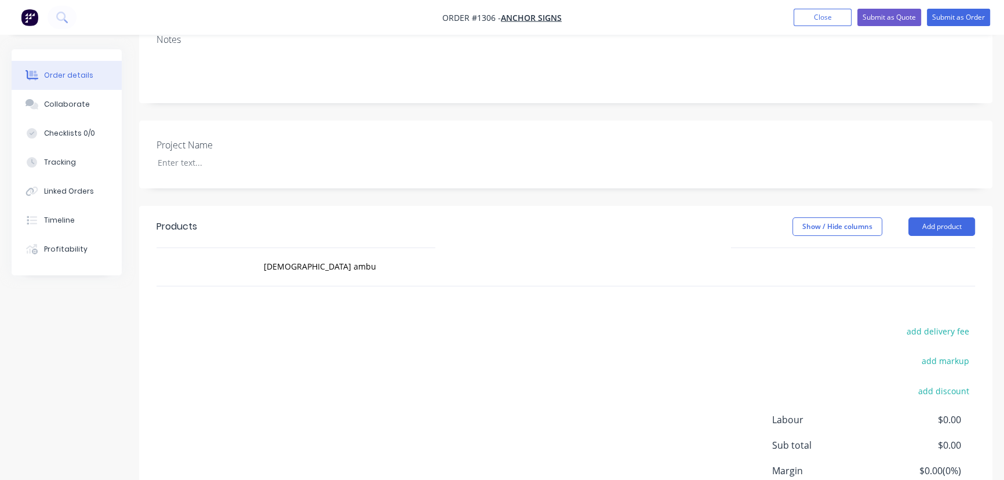
scroll to position [187, 0]
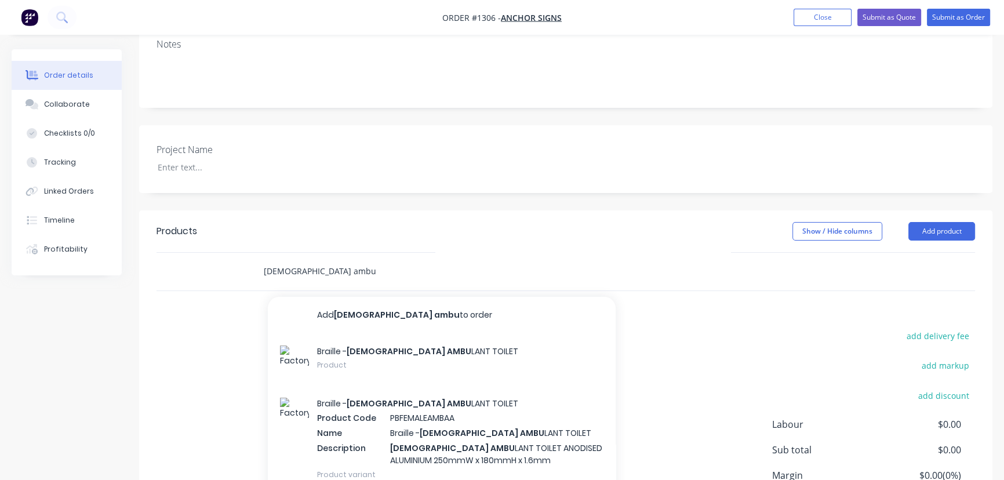
click at [318, 269] on input "[DEMOGRAPHIC_DATA] ambu" at bounding box center [379, 271] width 232 height 23
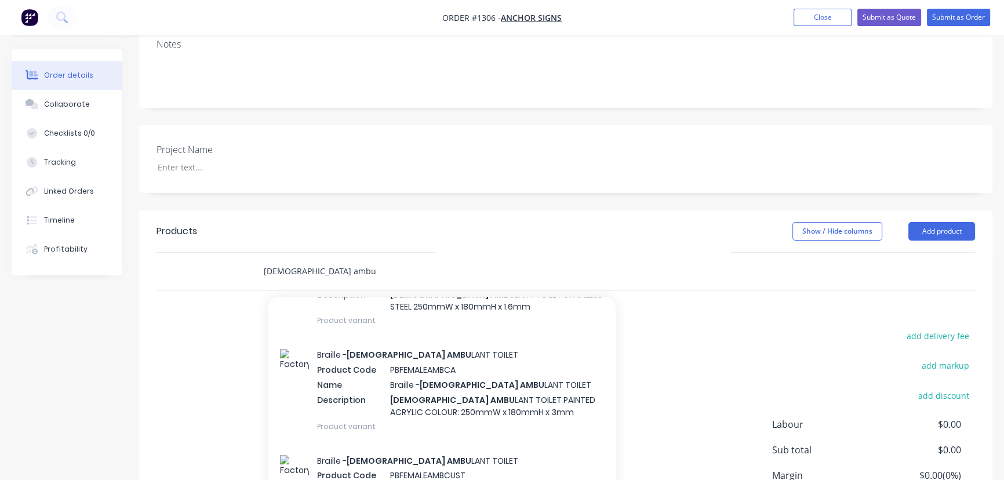
scroll to position [508, 0]
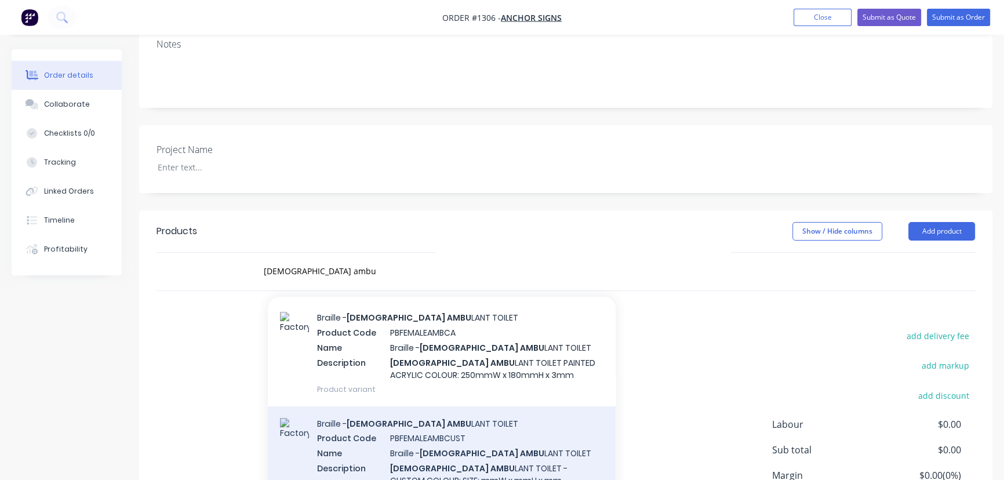
click at [513, 452] on div "Braille - [DEMOGRAPHIC_DATA] AMBU LANT TOILET Product Code PBFEMALEAMBCUST Name…" at bounding box center [442, 458] width 348 height 105
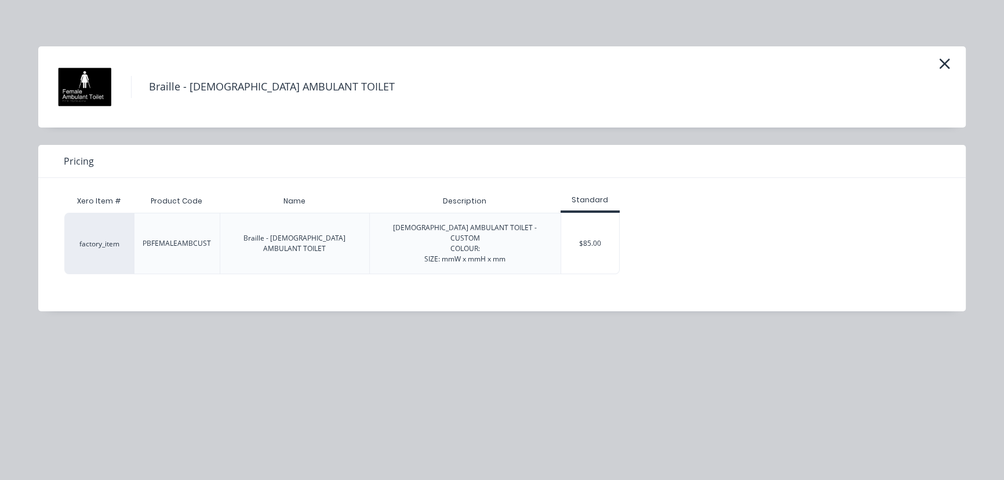
click at [594, 238] on div "$85.00" at bounding box center [590, 243] width 58 height 60
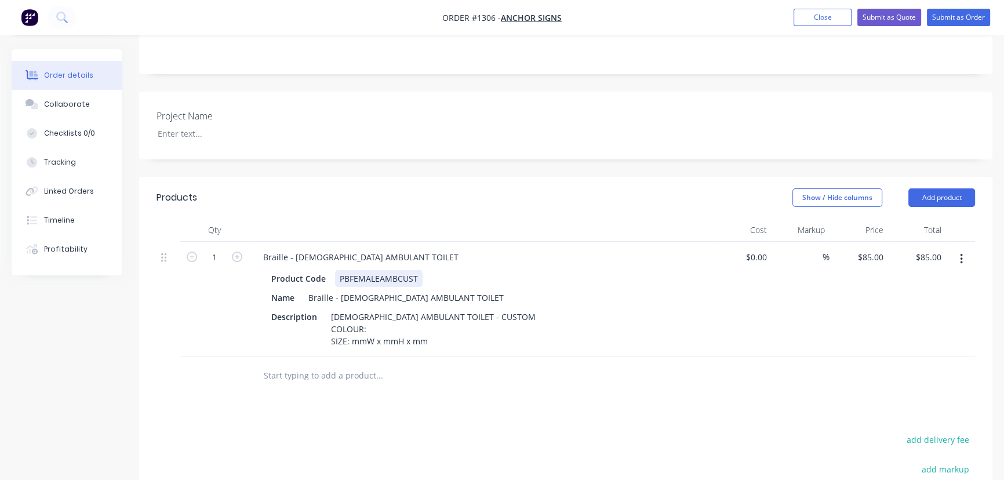
scroll to position [239, 0]
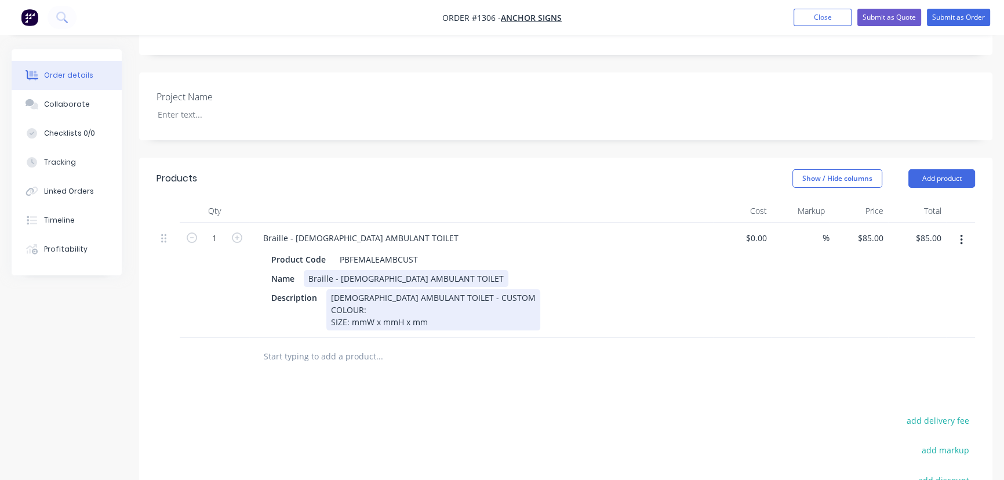
drag, startPoint x: 362, startPoint y: 286, endPoint x: 355, endPoint y: 285, distance: 6.4
click at [362, 286] on div "Product Code PBFEMALEAMBCUST Name Braille - [DEMOGRAPHIC_DATA] AMBULANT TOILET …" at bounding box center [481, 290] width 454 height 82
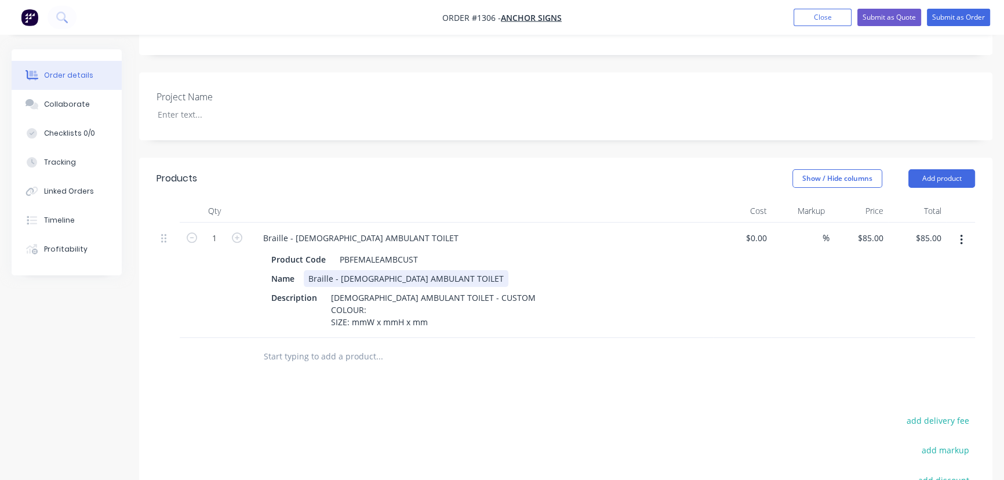
click at [348, 272] on div "Braille - [DEMOGRAPHIC_DATA] AMBULANT TOILET" at bounding box center [406, 278] width 205 height 17
drag, startPoint x: 339, startPoint y: 278, endPoint x: 458, endPoint y: 279, distance: 119.4
click at [458, 279] on div "Name Braille - [DEMOGRAPHIC_DATA] AMBULANT TOILET" at bounding box center [479, 278] width 424 height 17
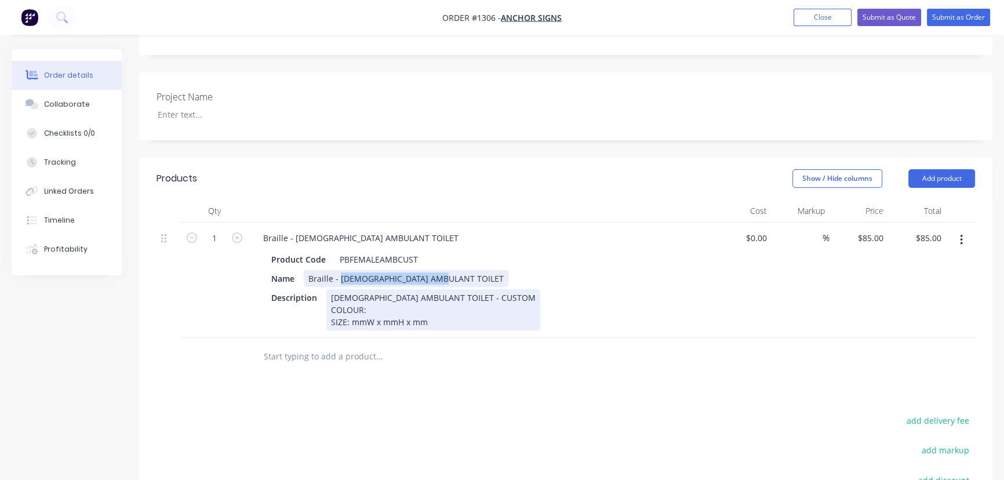
paste div
click at [391, 302] on div "[DEMOGRAPHIC_DATA] AMBULANT TOILET - CUSTOM COLOUR: SIZE: mmW x mmH x mm" at bounding box center [433, 309] width 214 height 41
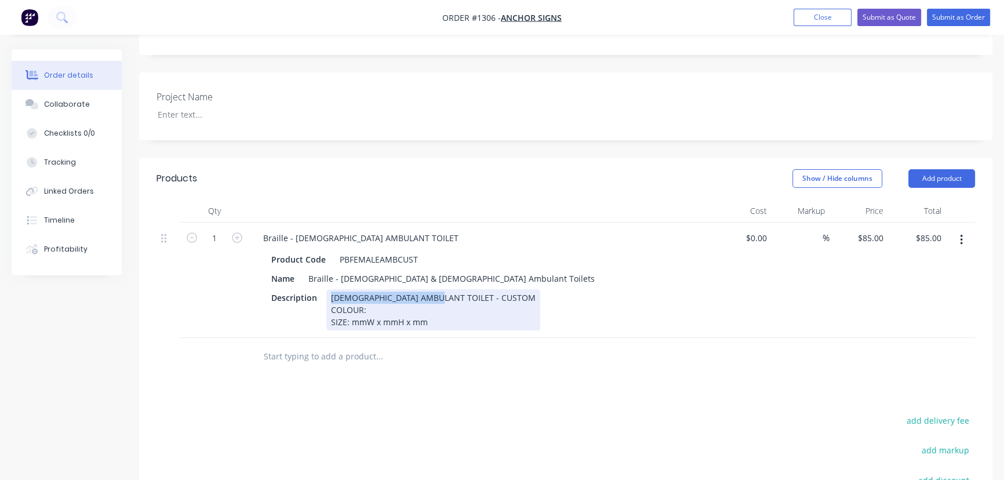
drag, startPoint x: 378, startPoint y: 296, endPoint x: 434, endPoint y: 296, distance: 55.6
click at [434, 296] on div "[DEMOGRAPHIC_DATA] AMBULANT TOILET - CUSTOM COLOUR: SIZE: mmW x mmH x mm" at bounding box center [433, 309] width 214 height 41
paste div
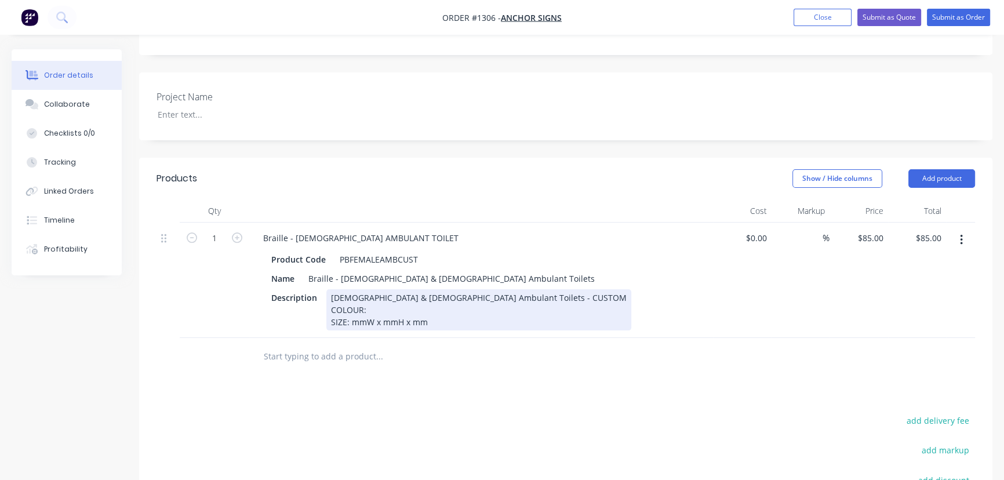
click at [378, 313] on div "[DEMOGRAPHIC_DATA] & [DEMOGRAPHIC_DATA] Ambulant Toilets - CUSTOM COLOUR: SIZE:…" at bounding box center [478, 309] width 305 height 41
click at [351, 324] on div "[DEMOGRAPHIC_DATA] & [DEMOGRAPHIC_DATA] Ambulant Toilets - CUSTOM COLOUR: Gold …" at bounding box center [478, 309] width 305 height 41
click at [396, 324] on div "[DEMOGRAPHIC_DATA] & [DEMOGRAPHIC_DATA] Ambulant Toilets - CUSTOM COLOUR: Gold …" at bounding box center [478, 309] width 305 height 41
click at [439, 324] on div "[DEMOGRAPHIC_DATA] & [DEMOGRAPHIC_DATA] Ambulant Toilets - CUSTOM COLOUR: Gold …" at bounding box center [478, 309] width 305 height 41
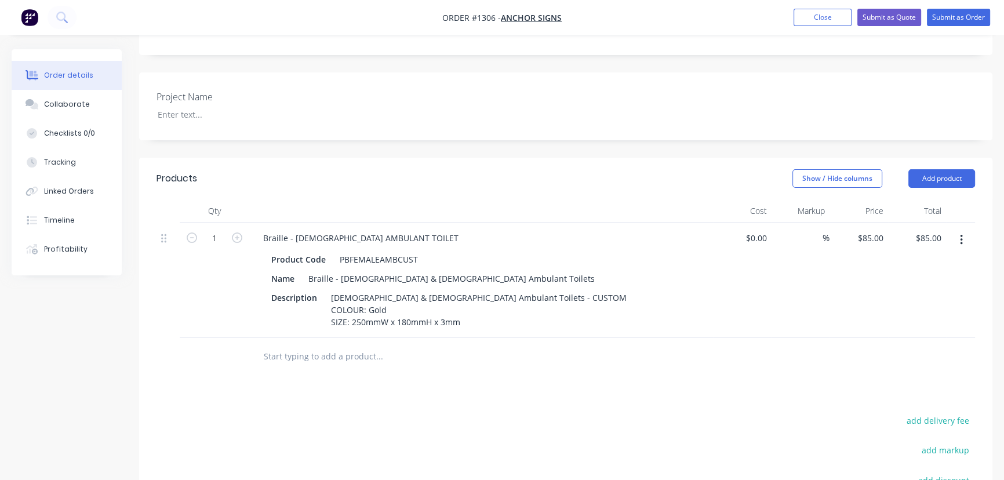
click at [450, 386] on div "Products Show / Hide columns Add product Qty Cost Markup Price Total 1 Braille …" at bounding box center [565, 406] width 853 height 496
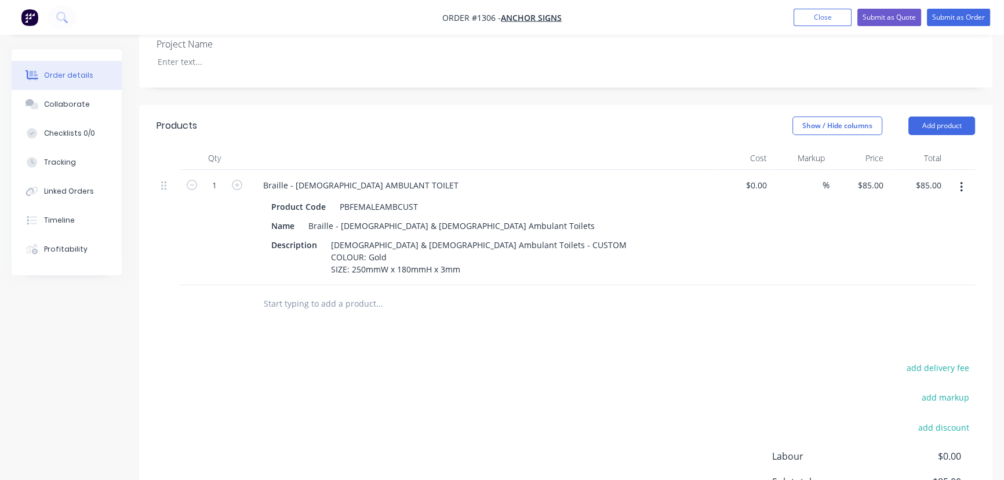
scroll to position [345, 0]
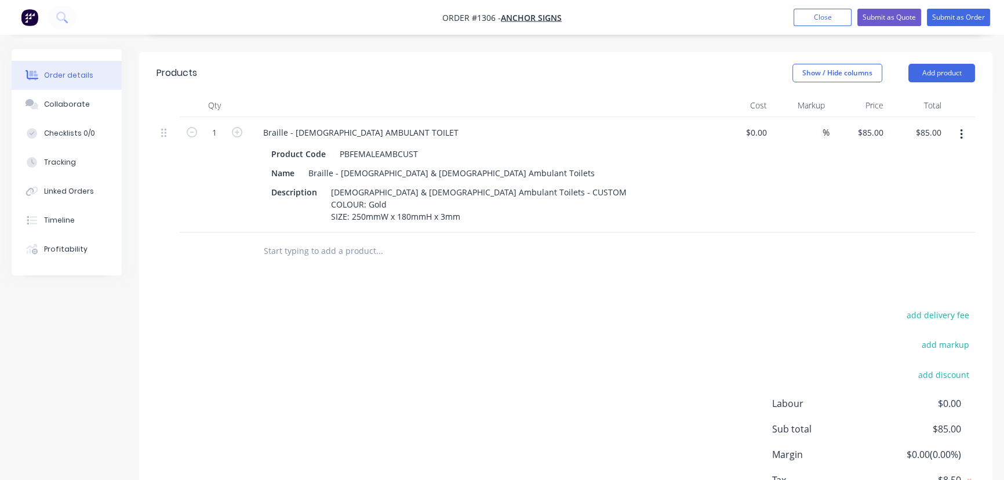
click at [964, 136] on button "button" at bounding box center [960, 134] width 27 height 21
click at [902, 191] on div "Duplicate" at bounding box center [919, 188] width 89 height 17
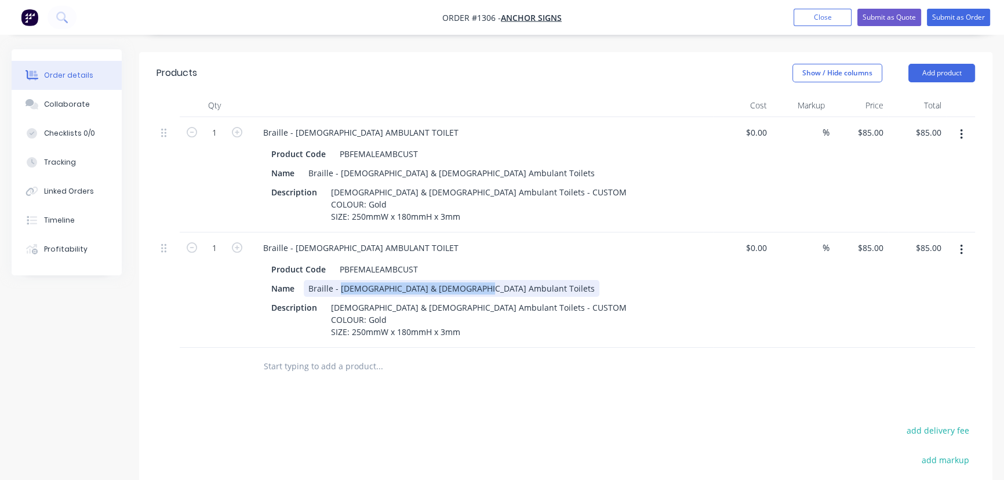
drag, startPoint x: 368, startPoint y: 287, endPoint x: 505, endPoint y: 290, distance: 136.8
click at [505, 290] on div "Name Braille - [DEMOGRAPHIC_DATA] & [DEMOGRAPHIC_DATA] Ambulant Toilets" at bounding box center [479, 288] width 424 height 17
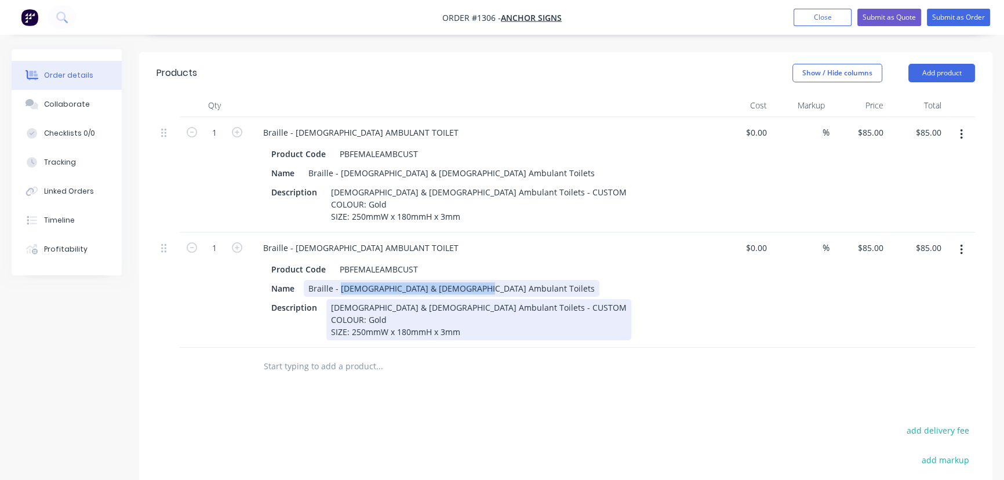
paste div
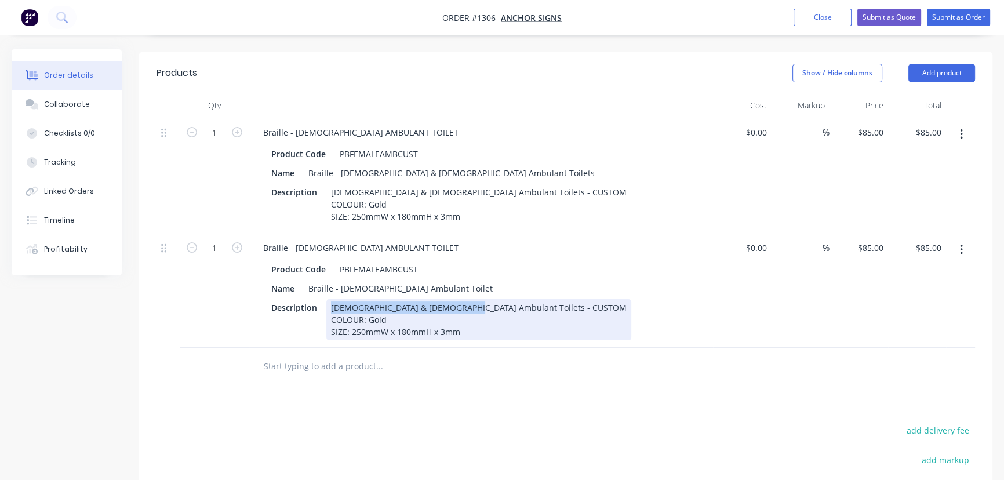
drag, startPoint x: 364, startPoint y: 307, endPoint x: 459, endPoint y: 304, distance: 95.1
click at [459, 304] on div "[DEMOGRAPHIC_DATA] & [DEMOGRAPHIC_DATA] Ambulant Toilets - CUSTOM COLOUR: Gold …" at bounding box center [478, 319] width 305 height 41
paste div
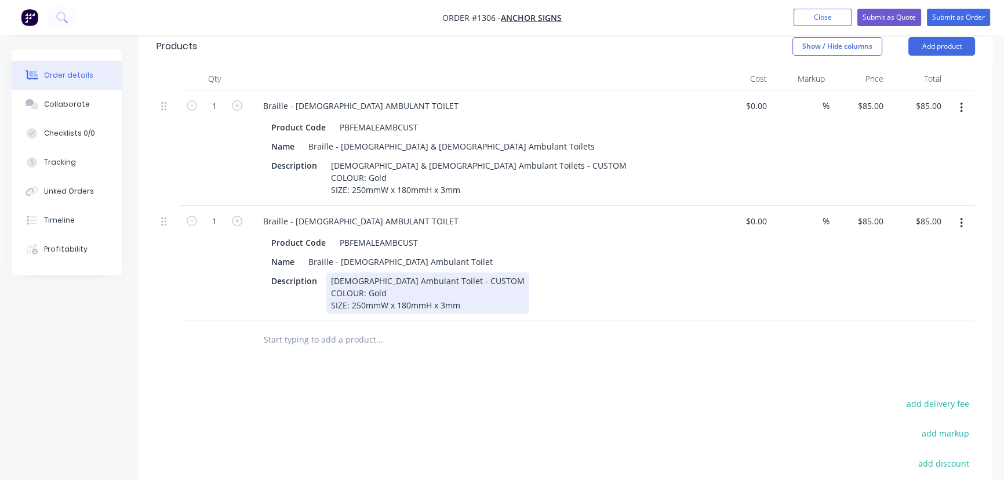
scroll to position [398, 0]
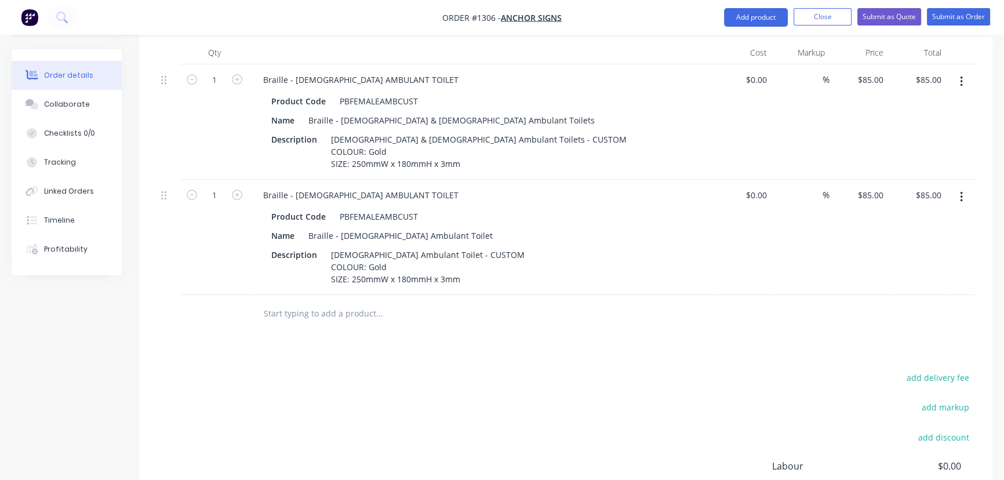
click at [962, 200] on button "button" at bounding box center [960, 197] width 27 height 21
click at [910, 256] on div "Duplicate" at bounding box center [919, 250] width 89 height 17
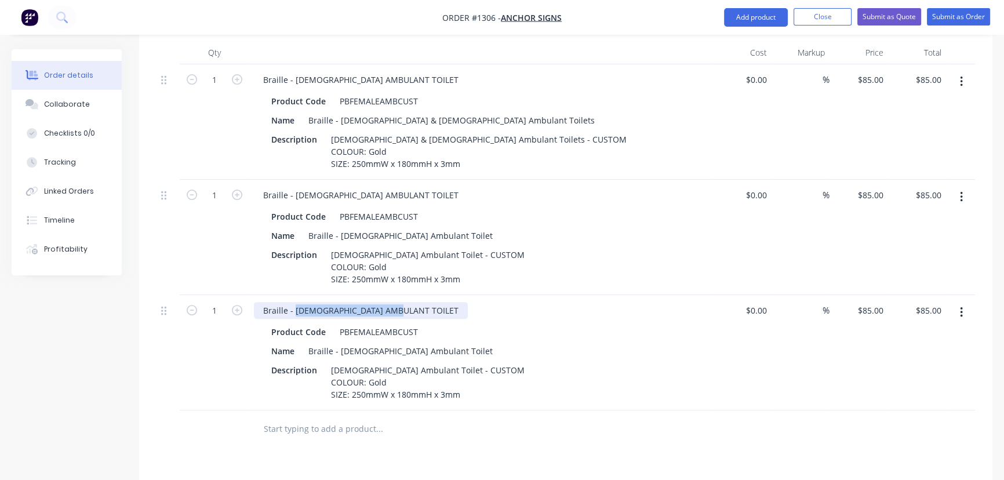
drag, startPoint x: 294, startPoint y: 309, endPoint x: 435, endPoint y: 308, distance: 140.2
click at [435, 308] on div "Braille - [DEMOGRAPHIC_DATA] AMBULANT TOILET" at bounding box center [481, 310] width 454 height 17
paste div
click at [353, 330] on div "PBFEMALEAMBCUST" at bounding box center [378, 331] width 87 height 17
click at [354, 333] on div "PBFEMALEAMBCUST" at bounding box center [378, 331] width 87 height 17
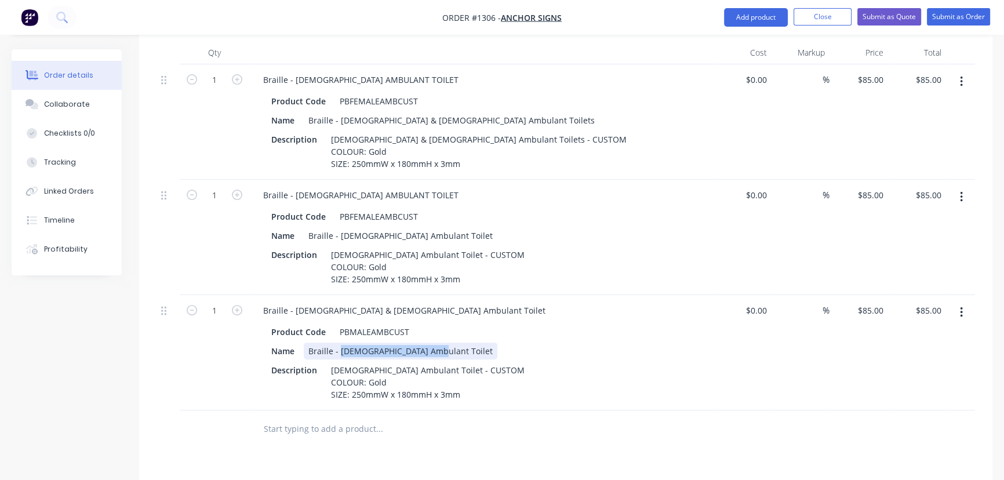
drag, startPoint x: 339, startPoint y: 349, endPoint x: 487, endPoint y: 351, distance: 147.8
click at [487, 351] on div "Name Braille - [DEMOGRAPHIC_DATA] Ambulant Toilet" at bounding box center [479, 350] width 424 height 17
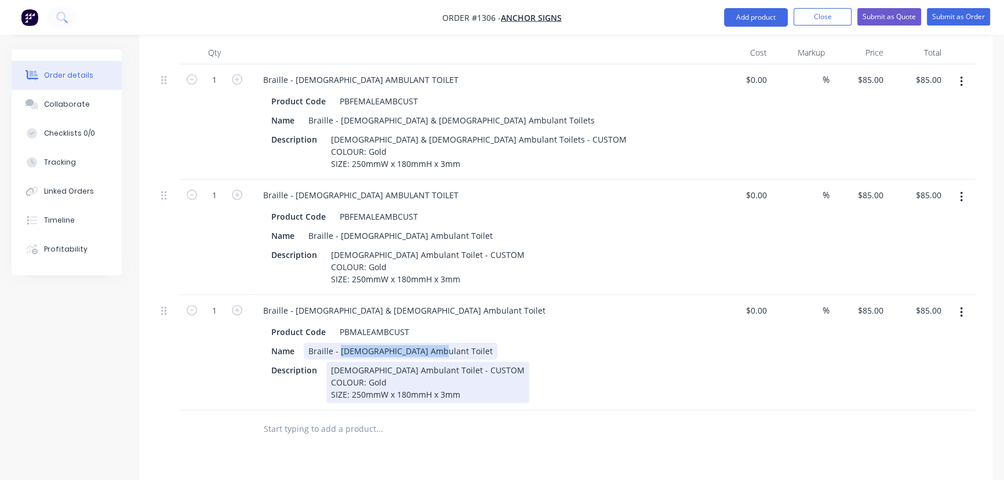
paste div
drag, startPoint x: 330, startPoint y: 367, endPoint x: 419, endPoint y: 366, distance: 89.3
click at [419, 366] on div "[DEMOGRAPHIC_DATA] Ambulant Toilet - CUSTOM COLOUR: Gold SIZE: 250mmW x 180mmH …" at bounding box center [427, 382] width 203 height 41
paste div
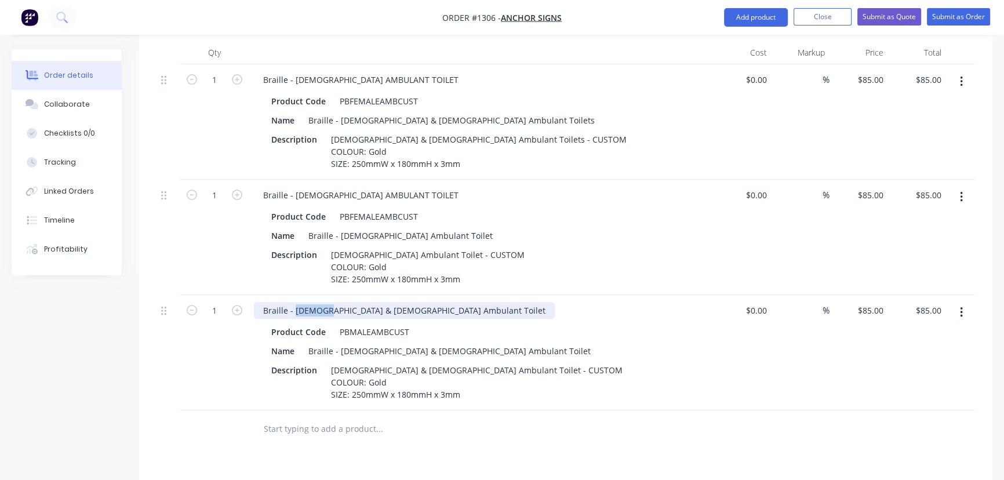
drag, startPoint x: 293, startPoint y: 309, endPoint x: 323, endPoint y: 308, distance: 30.2
click at [323, 308] on div "Braille - [DEMOGRAPHIC_DATA] & [DEMOGRAPHIC_DATA] Ambulant Toilet" at bounding box center [404, 310] width 301 height 17
click at [704, 421] on div at bounding box center [565, 429] width 818 height 38
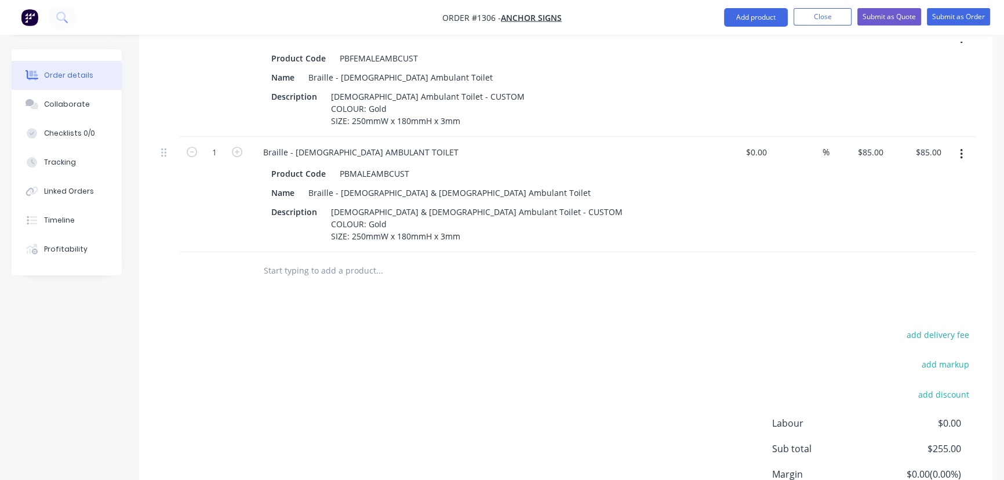
scroll to position [503, 0]
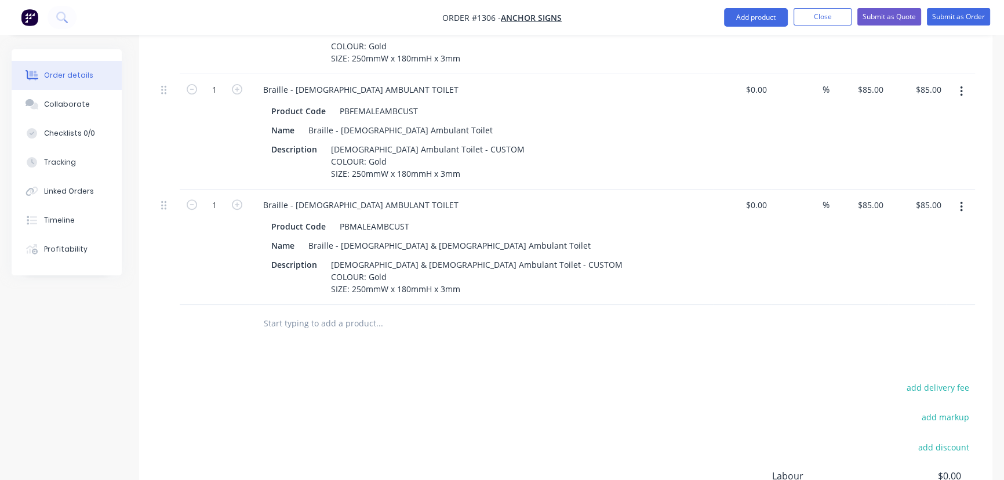
click at [962, 207] on button "button" at bounding box center [960, 206] width 27 height 21
click at [916, 256] on div "Duplicate" at bounding box center [919, 260] width 89 height 17
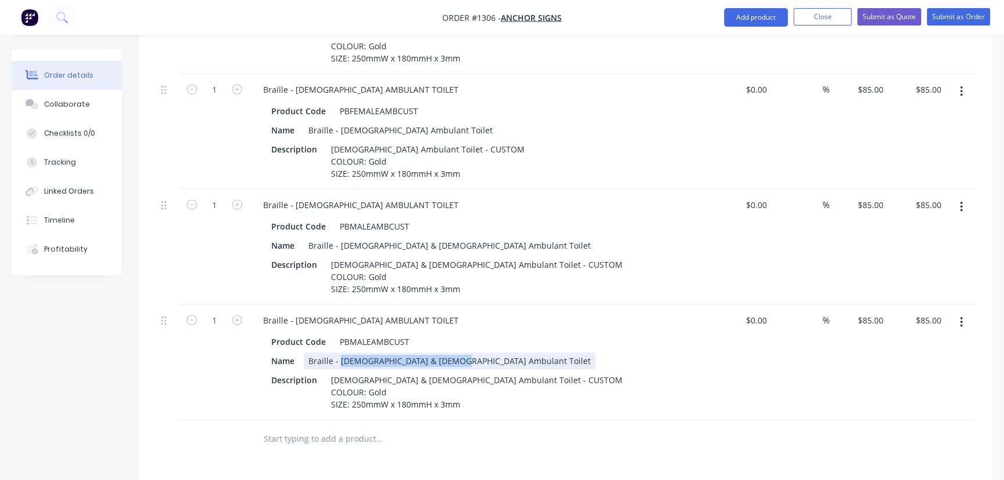
drag, startPoint x: 340, startPoint y: 358, endPoint x: 482, endPoint y: 354, distance: 142.0
click at [482, 354] on div "Name Braille - [DEMOGRAPHIC_DATA] & [DEMOGRAPHIC_DATA] Ambulant Toilet" at bounding box center [479, 360] width 424 height 17
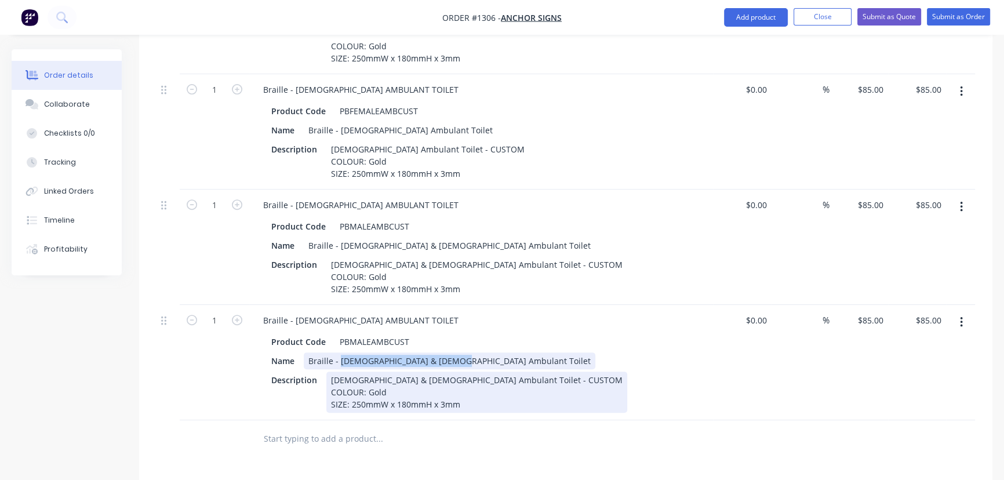
paste div
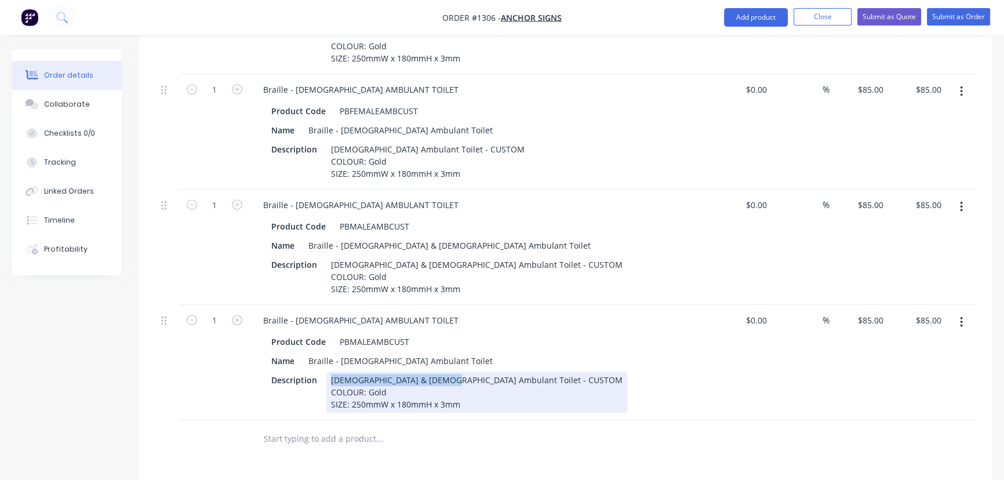
drag, startPoint x: 329, startPoint y: 381, endPoint x: 439, endPoint y: 375, distance: 110.2
click at [439, 375] on div "[DEMOGRAPHIC_DATA] & [DEMOGRAPHIC_DATA] Ambulant Toilet - CUSTOM COLOUR: Gold S…" at bounding box center [476, 391] width 301 height 41
paste div
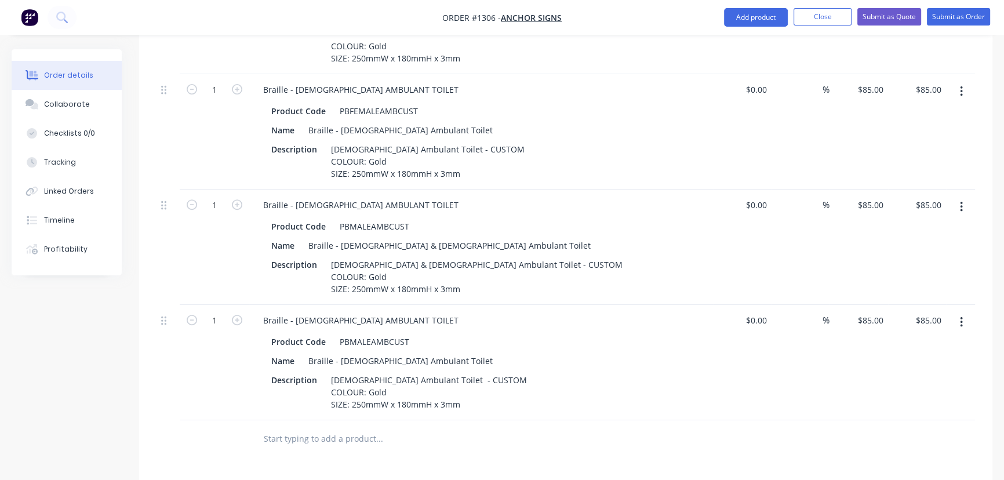
click at [411, 436] on input "text" at bounding box center [379, 438] width 232 height 23
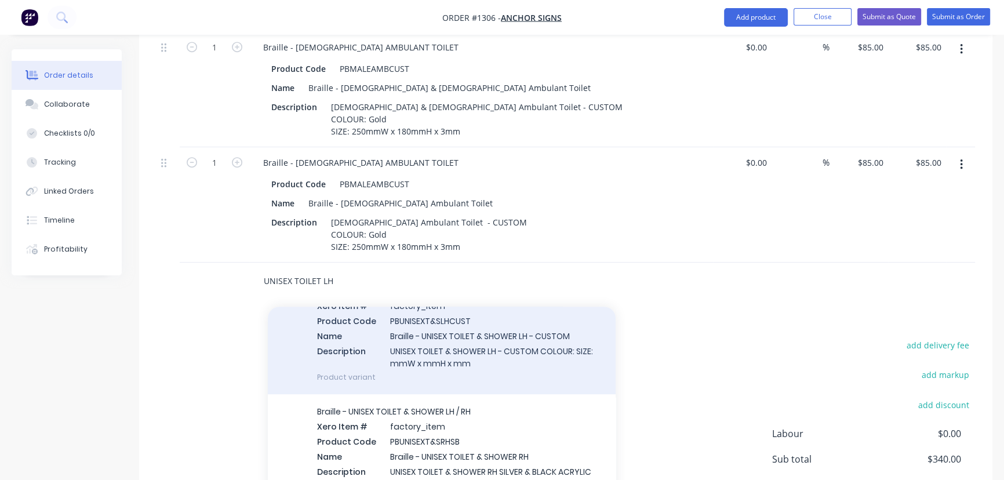
scroll to position [741, 0]
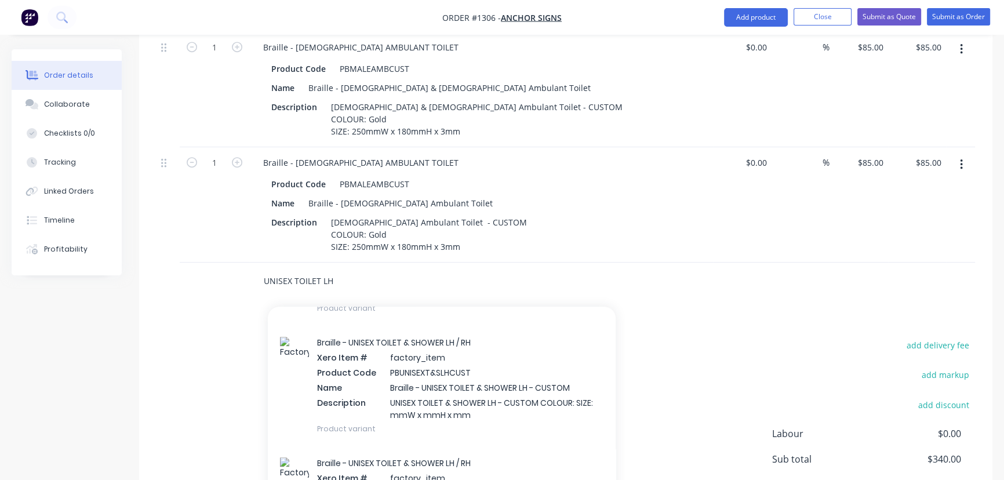
click at [353, 278] on input "UNISEX TOILET LH" at bounding box center [379, 280] width 232 height 23
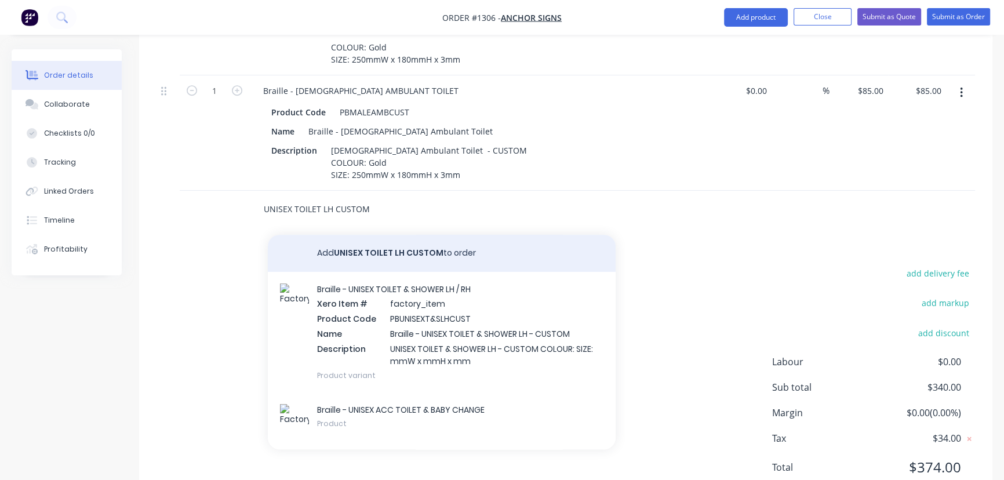
scroll to position [713, 0]
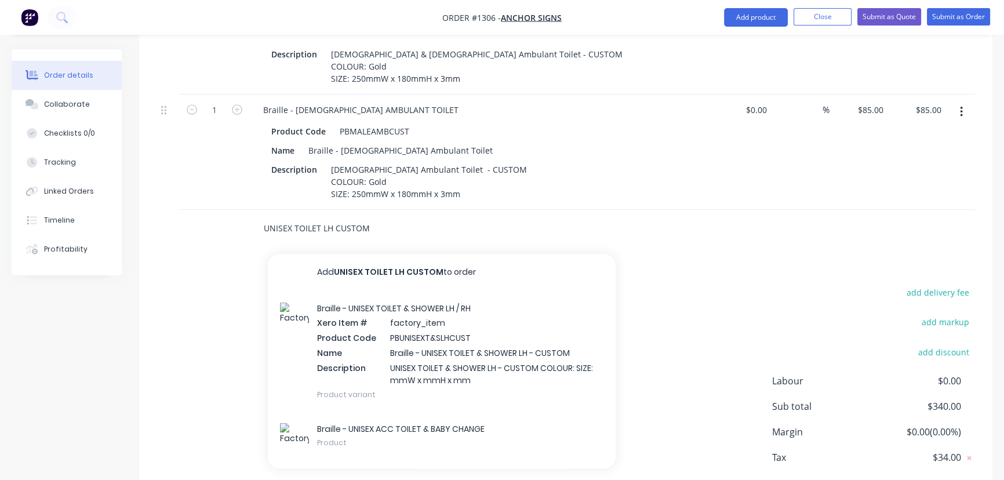
click at [300, 227] on input "UNISEX TOILET LH CUSTOM" at bounding box center [379, 228] width 232 height 23
drag, startPoint x: 295, startPoint y: 229, endPoint x: 323, endPoint y: 228, distance: 28.4
click at [323, 228] on input "UNISEX TOILET LH CUSTOM" at bounding box center [379, 228] width 232 height 23
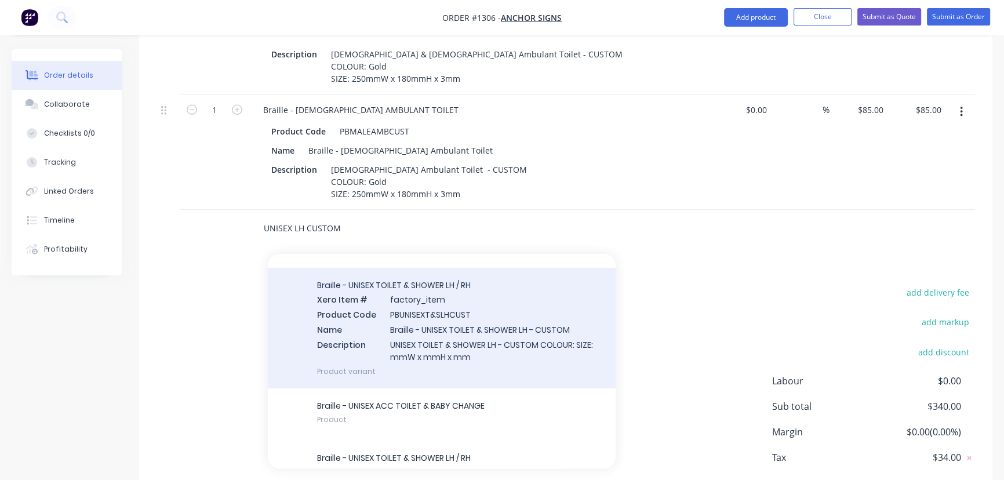
scroll to position [0, 0]
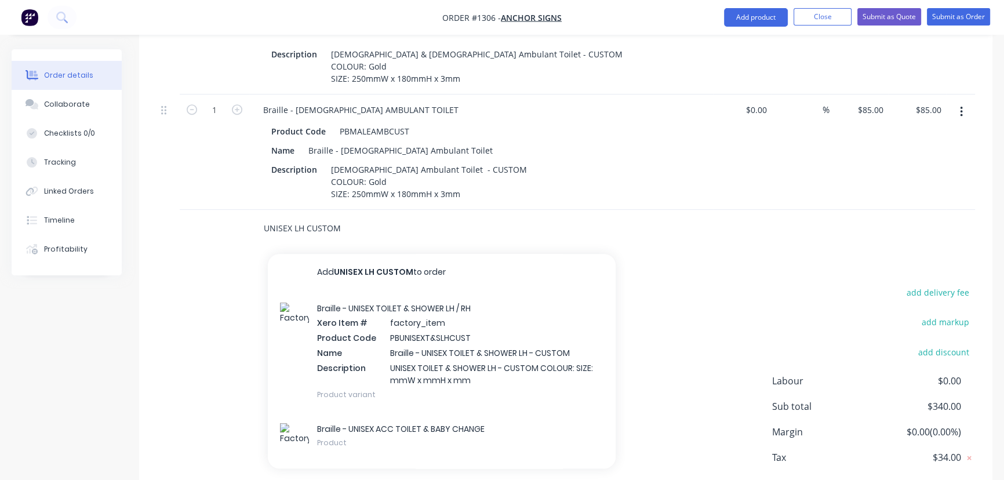
click at [311, 226] on input "UNISEX LH CUSTOM" at bounding box center [379, 228] width 232 height 23
drag, startPoint x: 305, startPoint y: 228, endPoint x: 387, endPoint y: 231, distance: 82.3
click at [387, 231] on input "UNISEX LH CUSTOM" at bounding box center [379, 228] width 232 height 23
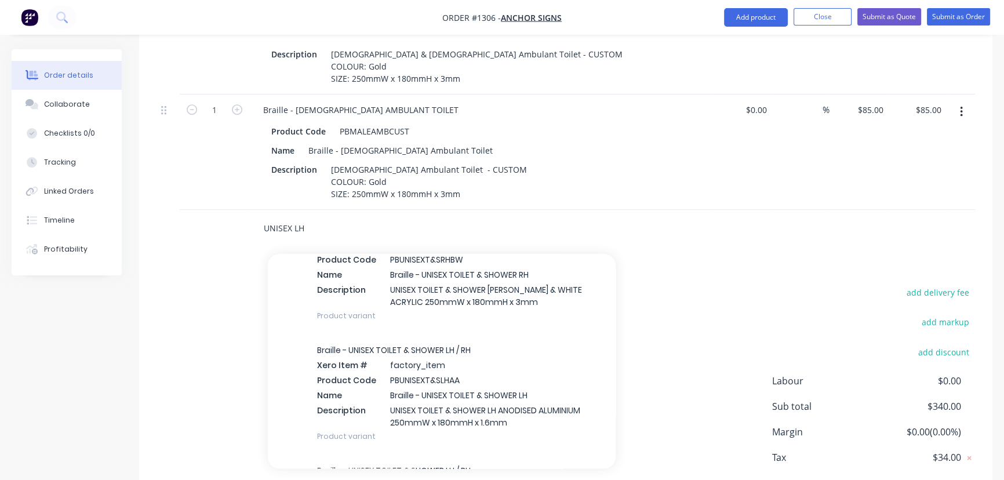
scroll to position [1162, 0]
click at [295, 227] on input "UNISEX LH" at bounding box center [379, 228] width 232 height 23
drag, startPoint x: 294, startPoint y: 231, endPoint x: 322, endPoint y: 234, distance: 27.9
click at [322, 234] on input "UNISEX LH" at bounding box center [379, 228] width 232 height 23
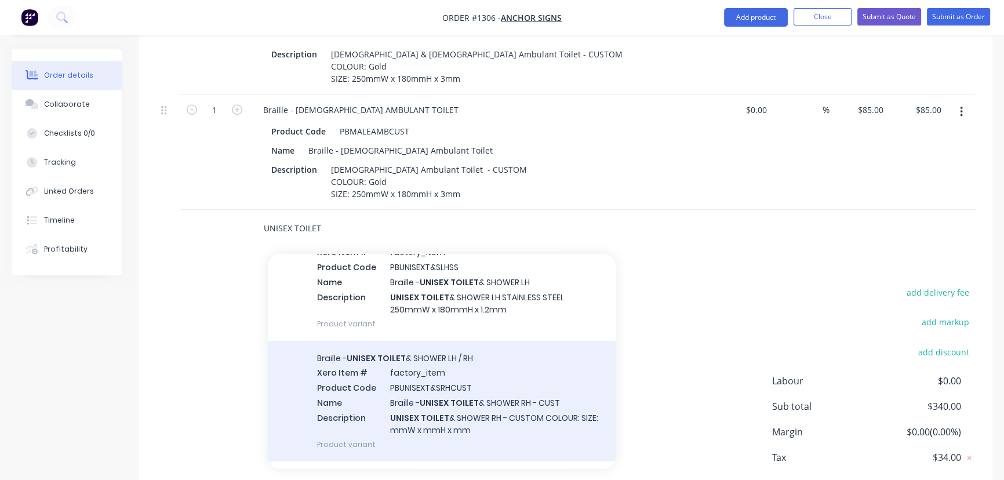
scroll to position [369, 0]
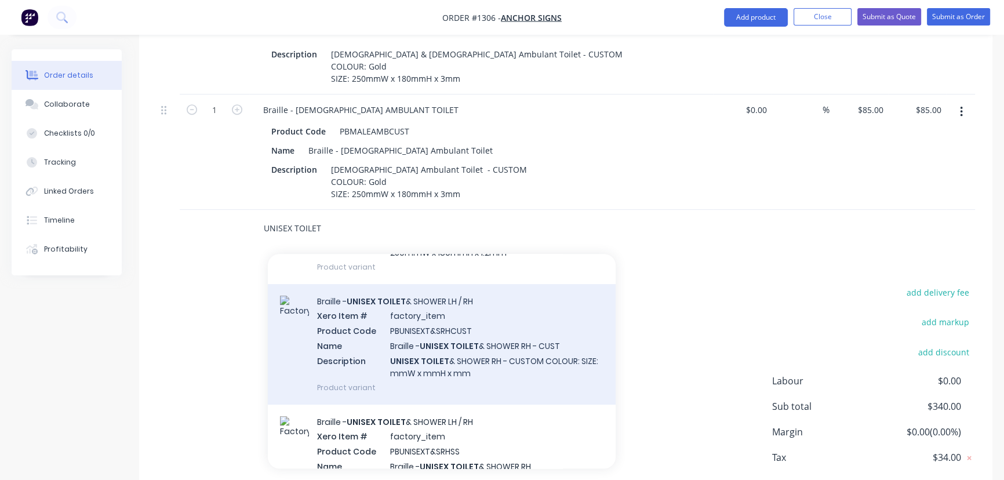
type input "UNISEX TOILET"
click at [486, 362] on div "Braille - UNISEX TOILET & SHOWER LH / RH Xero Item # factory_item Product Code …" at bounding box center [442, 344] width 348 height 121
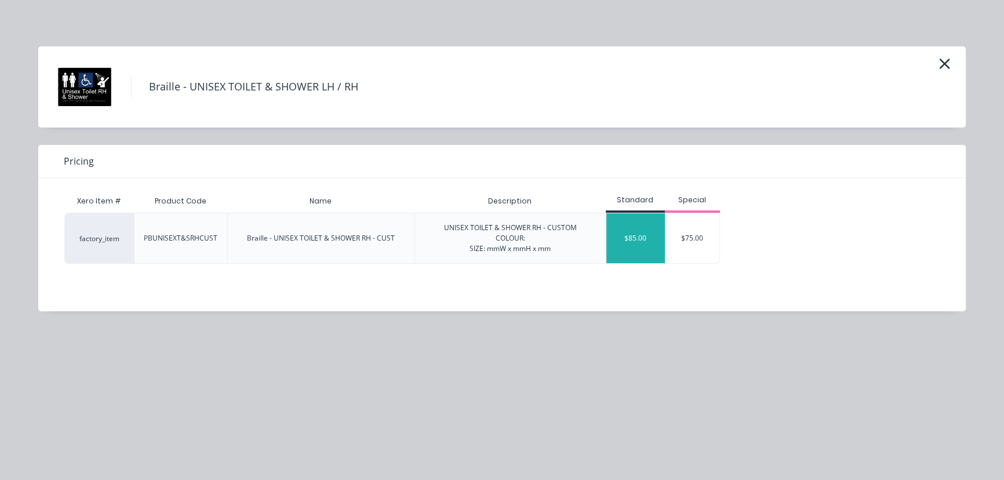
click at [632, 242] on div "$85.00" at bounding box center [635, 238] width 59 height 50
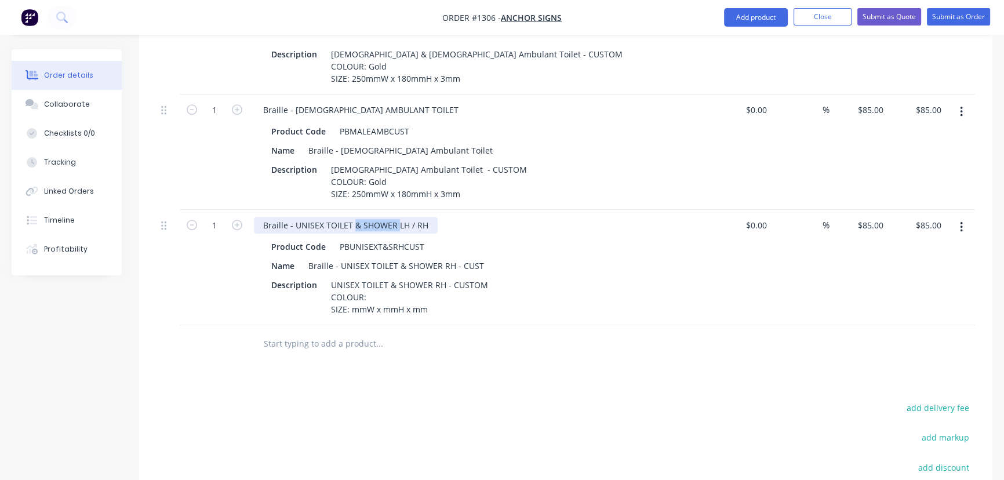
drag, startPoint x: 353, startPoint y: 223, endPoint x: 395, endPoint y: 225, distance: 41.8
click at [395, 225] on div "Braille - UNISEX TOILET & SHOWER LH / RH" at bounding box center [346, 225] width 184 height 17
drag, startPoint x: 382, startPoint y: 245, endPoint x: 407, endPoint y: 258, distance: 28.8
click at [400, 243] on div "PBUNISEXT&SRHCUST" at bounding box center [382, 246] width 94 height 17
click at [397, 246] on div "PBUNISEXT&SRHCUST" at bounding box center [382, 246] width 94 height 17
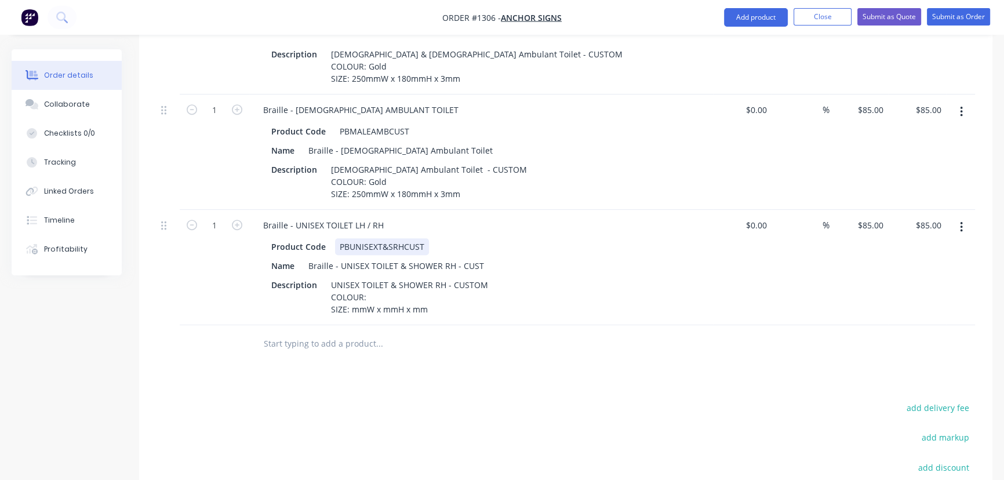
drag, startPoint x: 400, startPoint y: 246, endPoint x: 401, endPoint y: 252, distance: 5.9
click at [400, 246] on div "PBUNISEXT&SRHCUST" at bounding box center [382, 246] width 94 height 17
drag, startPoint x: 293, startPoint y: 224, endPoint x: 393, endPoint y: 227, distance: 100.3
click at [393, 227] on div "Braille - UNISEX TOILET LH / RH" at bounding box center [481, 225] width 454 height 17
copy div "UNISEX TOILET LH / RH"
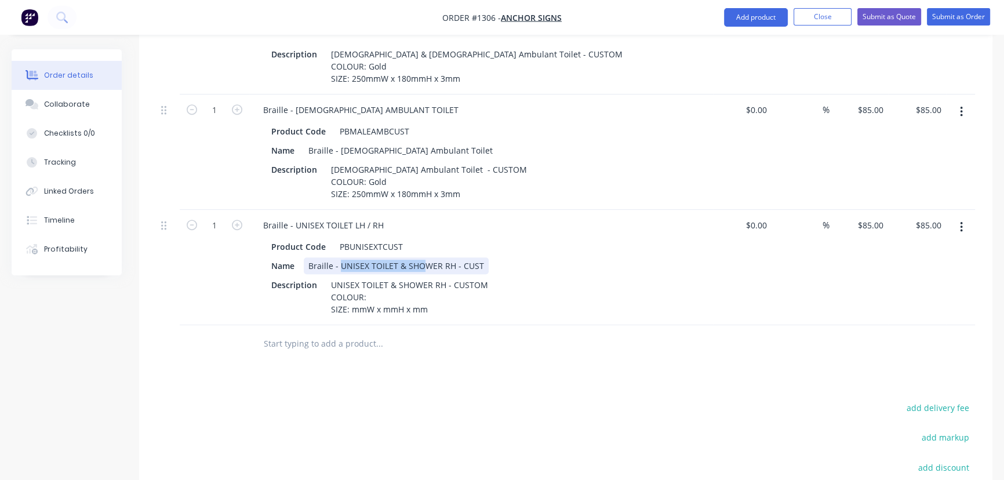
drag, startPoint x: 338, startPoint y: 261, endPoint x: 450, endPoint y: 266, distance: 111.9
click at [451, 266] on div "Braille - UNISEX TOILET & SHOWER RH - CUST" at bounding box center [396, 265] width 185 height 17
click at [448, 261] on div "Braille - UNISEX TOILET & SHOWER RH - CUST" at bounding box center [396, 265] width 185 height 17
click at [452, 261] on div "Braille - UNISEX TOILET & SHOWER RH - CUST" at bounding box center [396, 265] width 185 height 17
drag, startPoint x: 477, startPoint y: 263, endPoint x: 340, endPoint y: 263, distance: 136.8
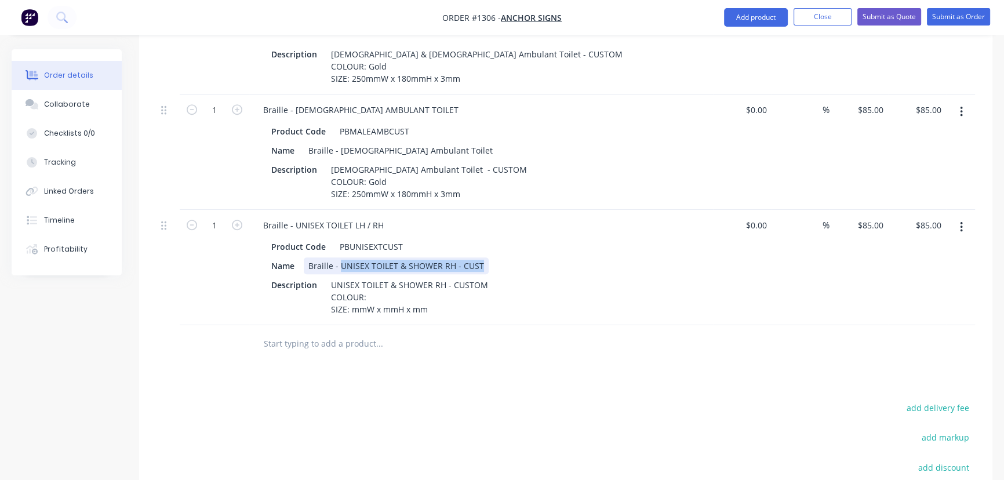
click at [340, 263] on div "Braille - UNISEX TOILET & SHOWER RH - CUST" at bounding box center [396, 265] width 185 height 17
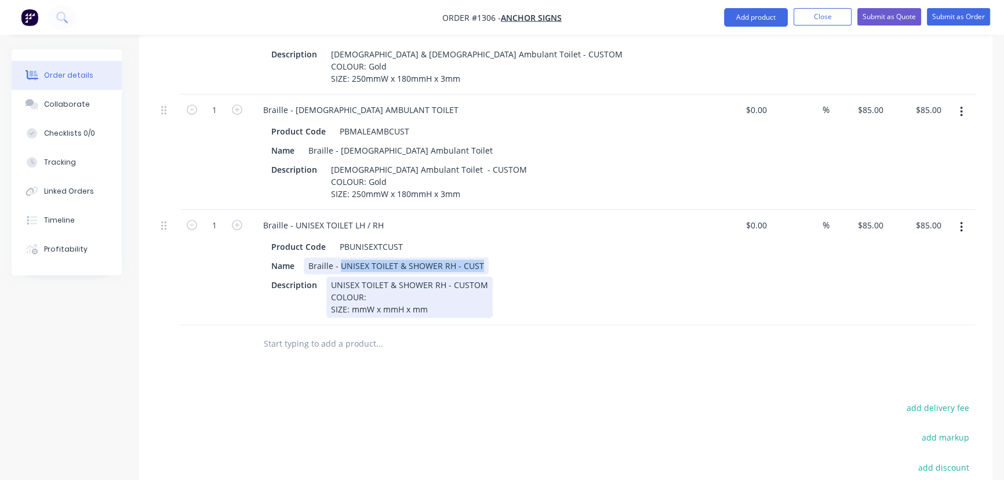
paste div
drag, startPoint x: 442, startPoint y: 283, endPoint x: 302, endPoint y: 283, distance: 139.6
click at [302, 283] on div "Description UNISEX TOILET & SHOWER RH - CUSTOM COLOUR: SIZE: mmW x mmH x mm" at bounding box center [479, 296] width 424 height 41
paste div
click at [382, 296] on div "UNISEX TOILET LH / RH - CUSTOM COLOUR: SIZE: mmW x mmH x mm" at bounding box center [395, 296] width 139 height 41
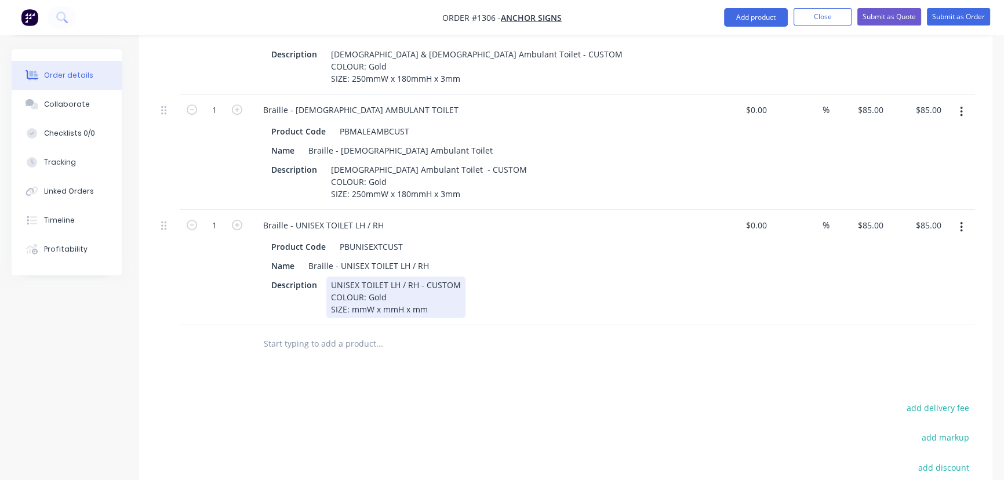
click at [349, 310] on div "UNISEX TOILET LH / RH - CUSTOM COLOUR: Gold SIZE: mmW x mmH x mm" at bounding box center [395, 296] width 139 height 41
click at [396, 311] on div "UNISEX TOILET LH / RH - CUSTOM COLOUR: Gold SIZE: 250mmW x mmH x mm" at bounding box center [395, 296] width 139 height 41
click at [439, 309] on div "UNISEX TOILET LH / RH - CUSTOM COLOUR: Gold SIZE: 250mmW x 180mmH x mm" at bounding box center [395, 296] width 139 height 41
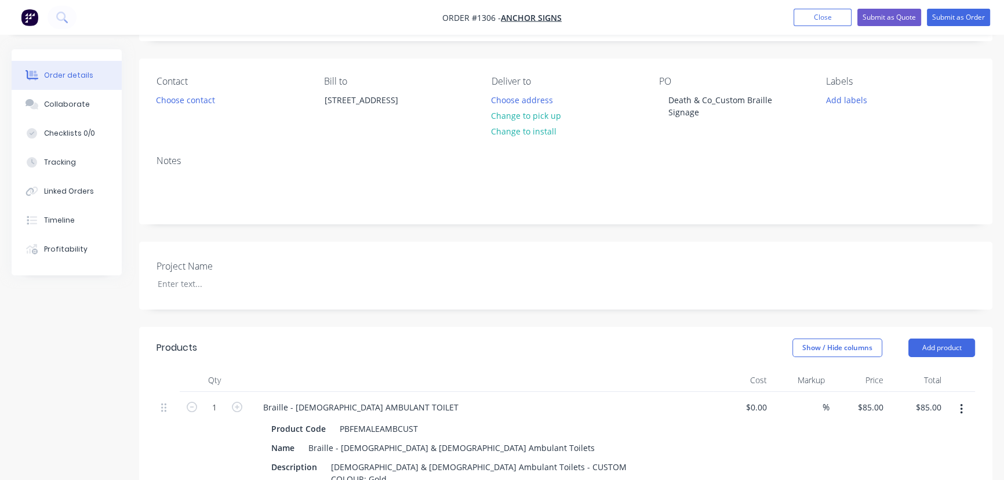
scroll to position [0, 0]
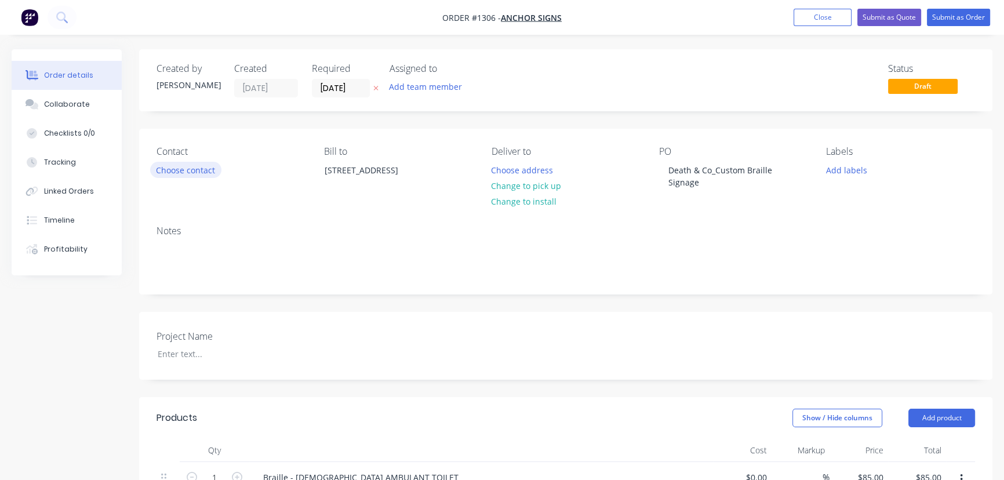
click at [196, 172] on button "Choose contact" at bounding box center [185, 170] width 71 height 16
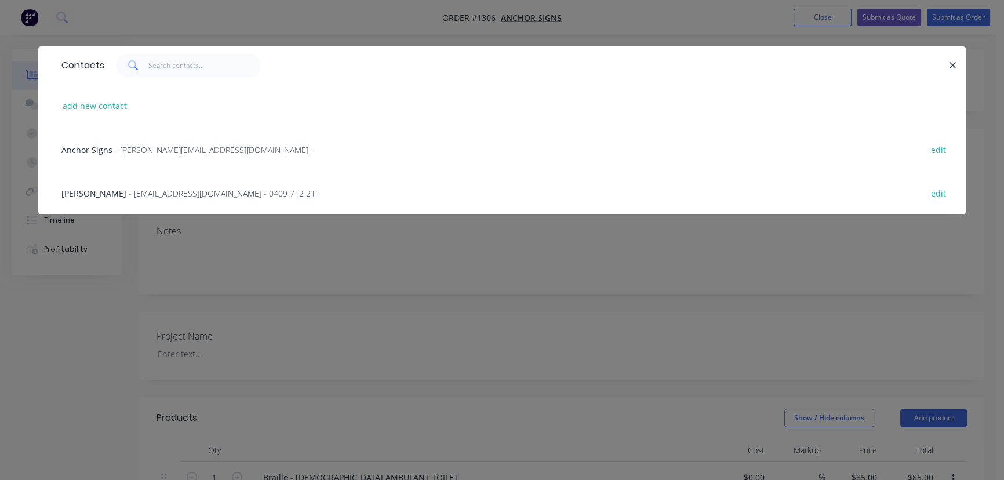
click at [168, 154] on span "- [PERSON_NAME][EMAIL_ADDRESS][DOMAIN_NAME] -" at bounding box center [214, 149] width 199 height 11
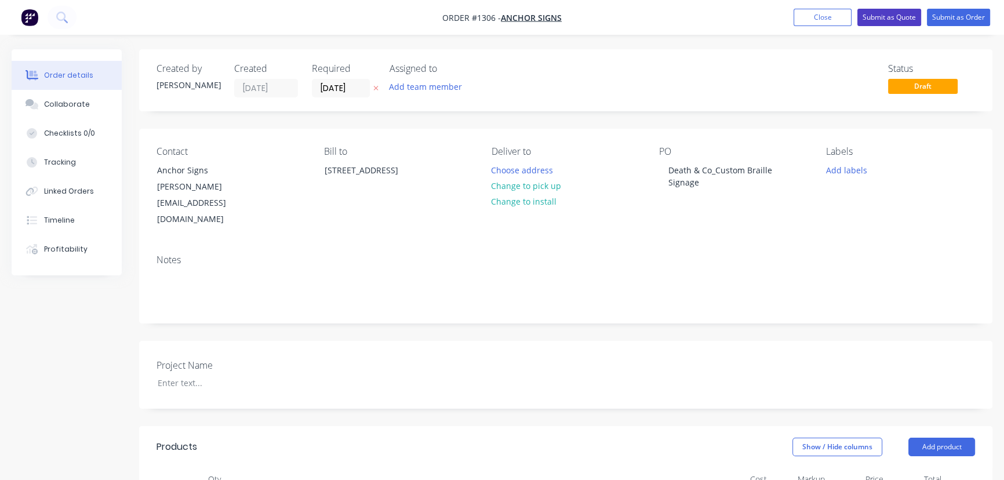
click at [882, 19] on button "Submit as Quote" at bounding box center [889, 17] width 64 height 17
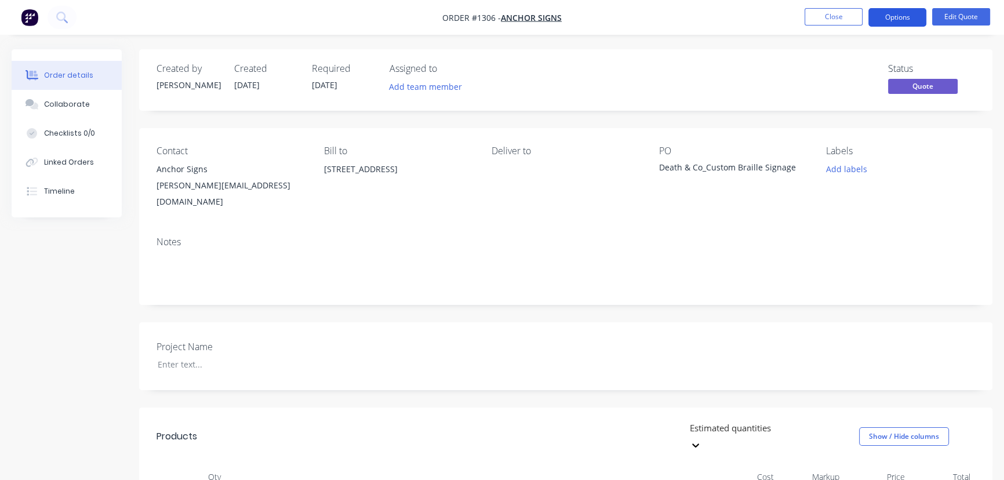
click at [898, 17] on button "Options" at bounding box center [897, 17] width 58 height 19
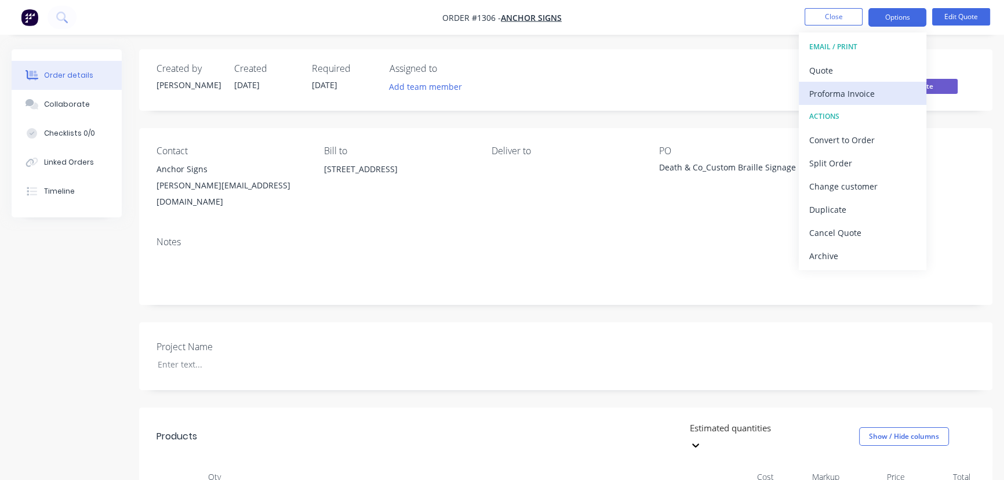
click at [845, 93] on div "Proforma Invoice" at bounding box center [862, 93] width 107 height 17
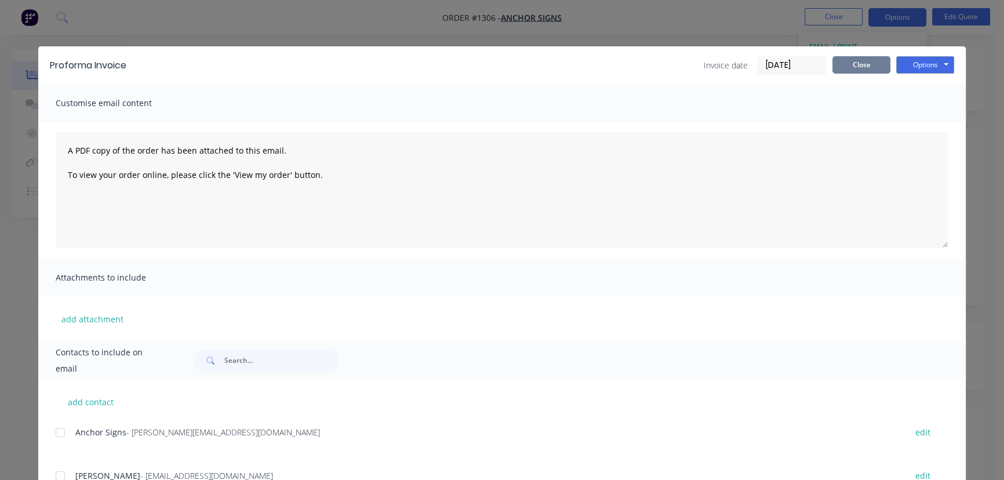
click at [862, 67] on button "Close" at bounding box center [861, 64] width 58 height 17
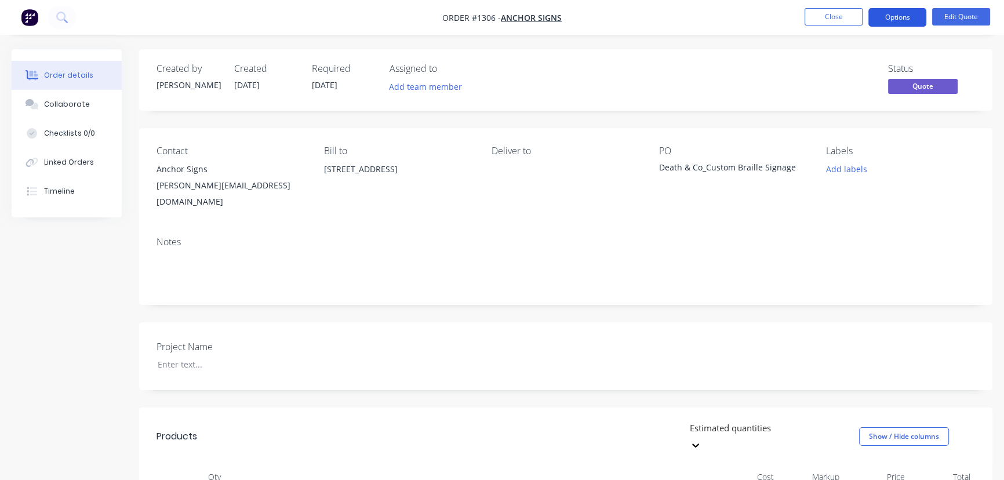
click at [893, 16] on button "Options" at bounding box center [897, 17] width 58 height 19
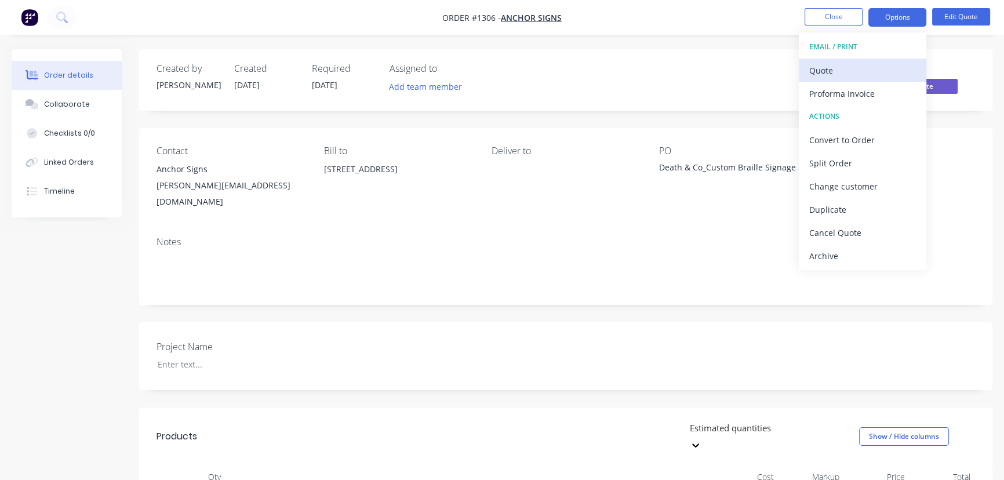
click at [821, 72] on div "Quote" at bounding box center [862, 70] width 107 height 17
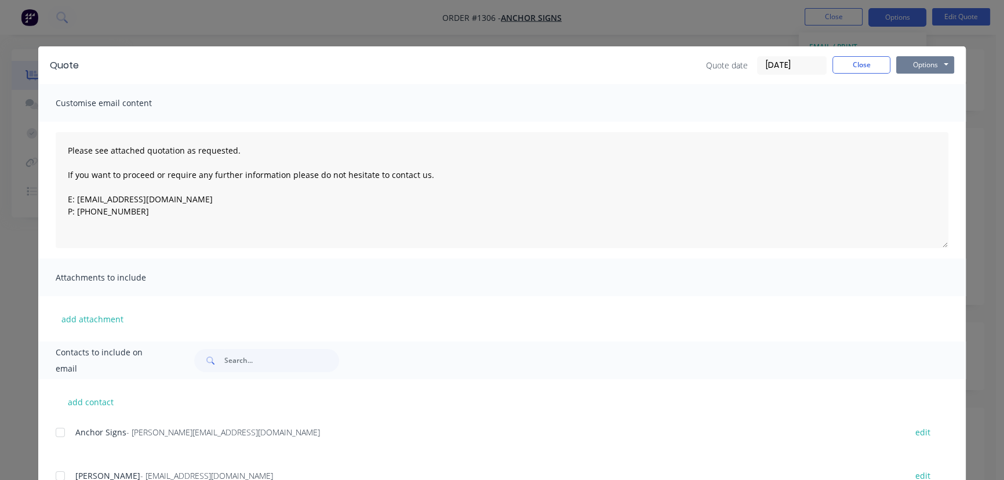
click at [923, 67] on button "Options" at bounding box center [925, 64] width 58 height 17
click at [919, 83] on button "Preview" at bounding box center [933, 85] width 74 height 19
click at [849, 62] on button "Close" at bounding box center [861, 64] width 58 height 17
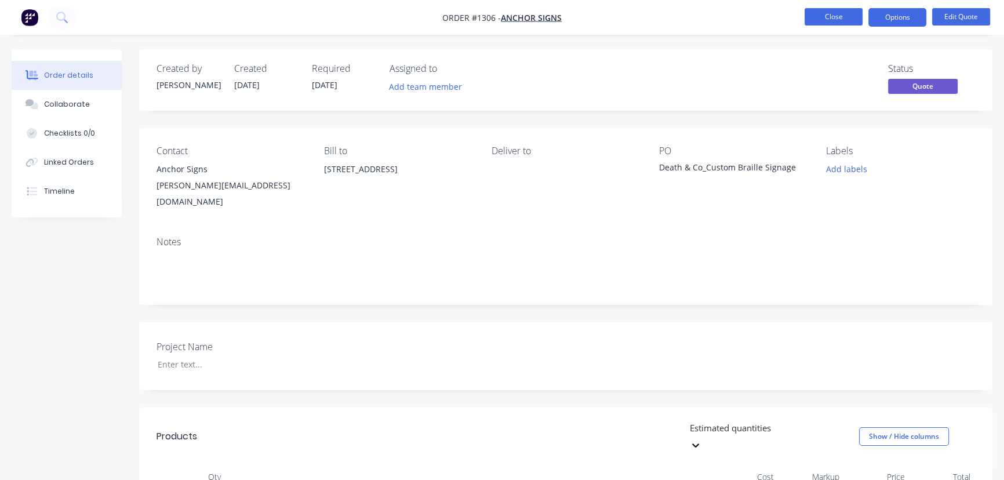
click at [832, 19] on button "Close" at bounding box center [833, 16] width 58 height 17
